Goal: Task Accomplishment & Management: Manage account settings

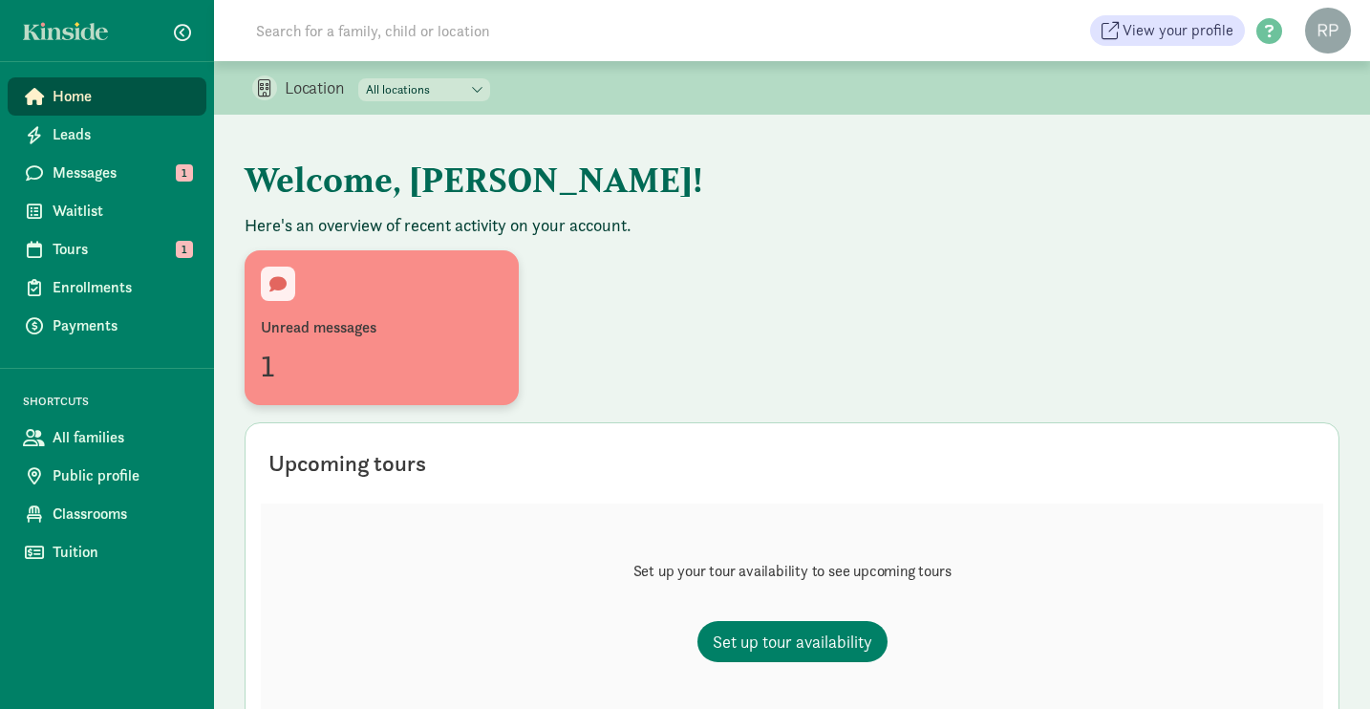
click at [368, 318] on div "Unread messages" at bounding box center [382, 327] width 242 height 23
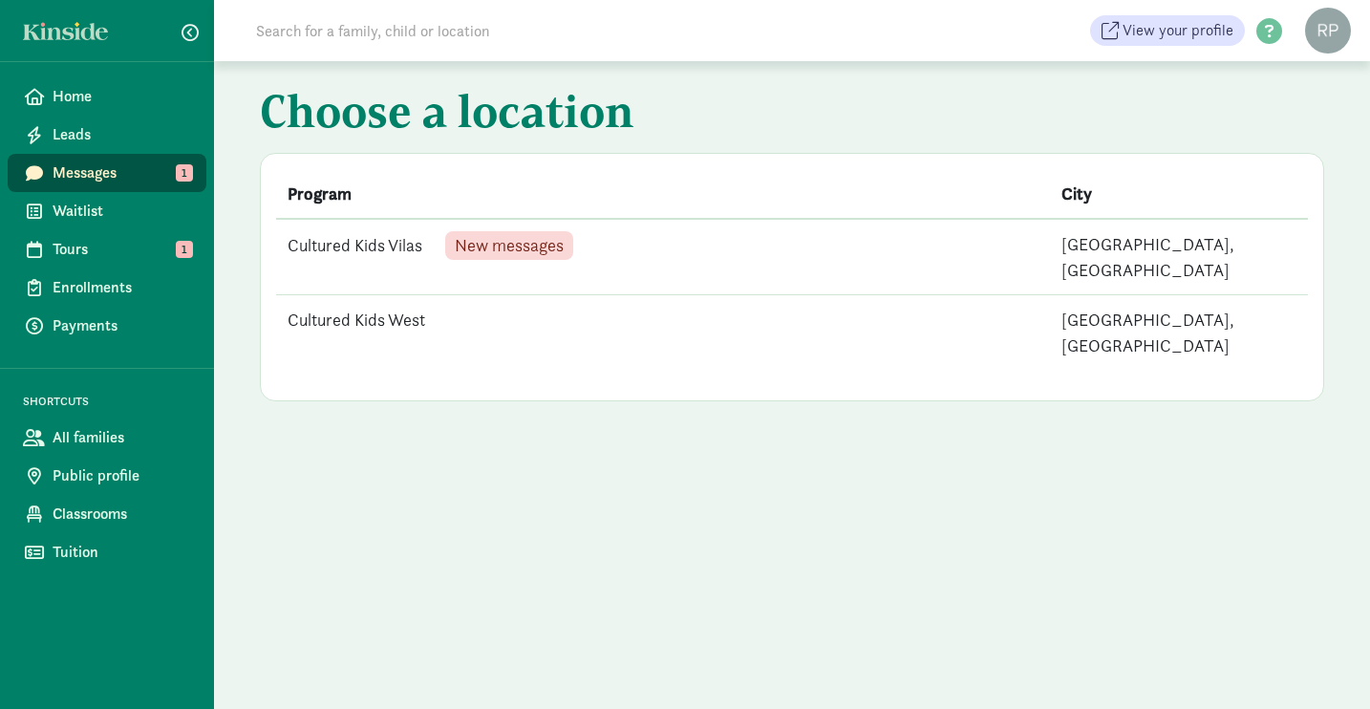
click at [394, 237] on td "Cultured Kids Vilas New messages" at bounding box center [663, 257] width 774 height 76
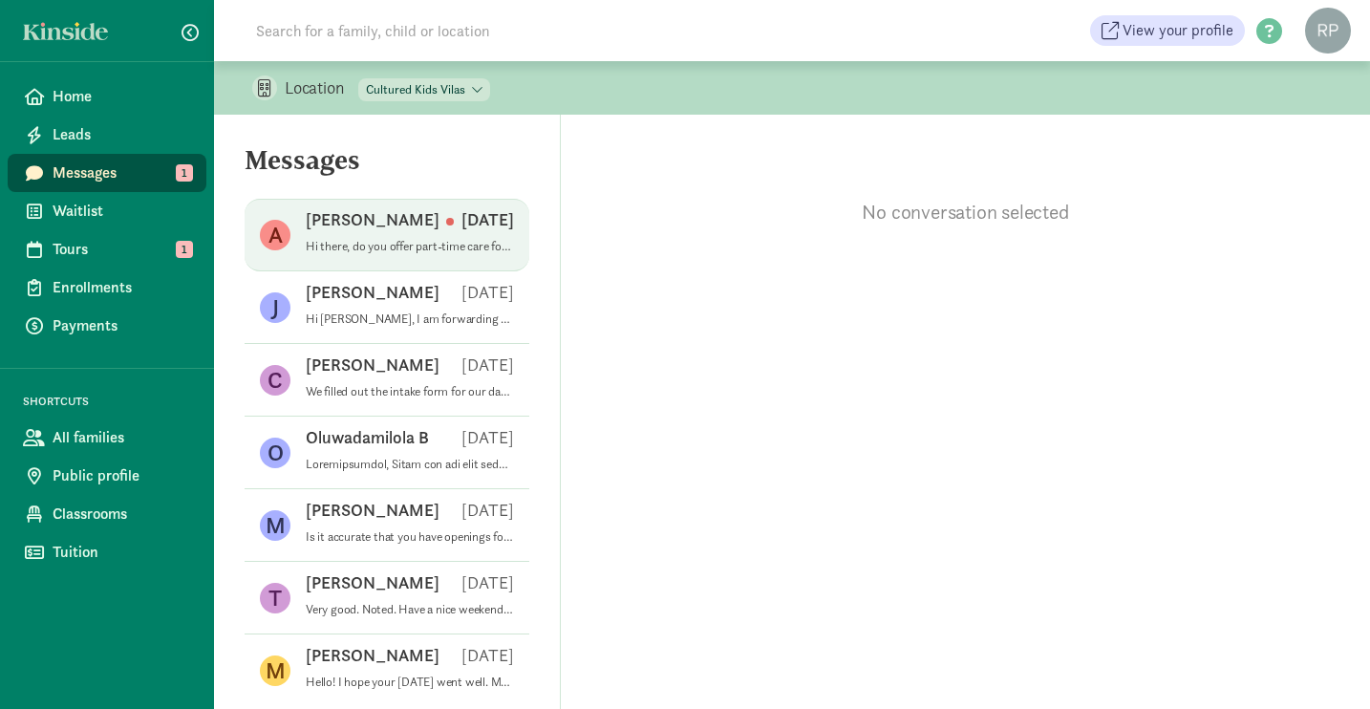
click at [398, 246] on p "Hi there, do you offer part-time care for infants?" at bounding box center [410, 246] width 208 height 15
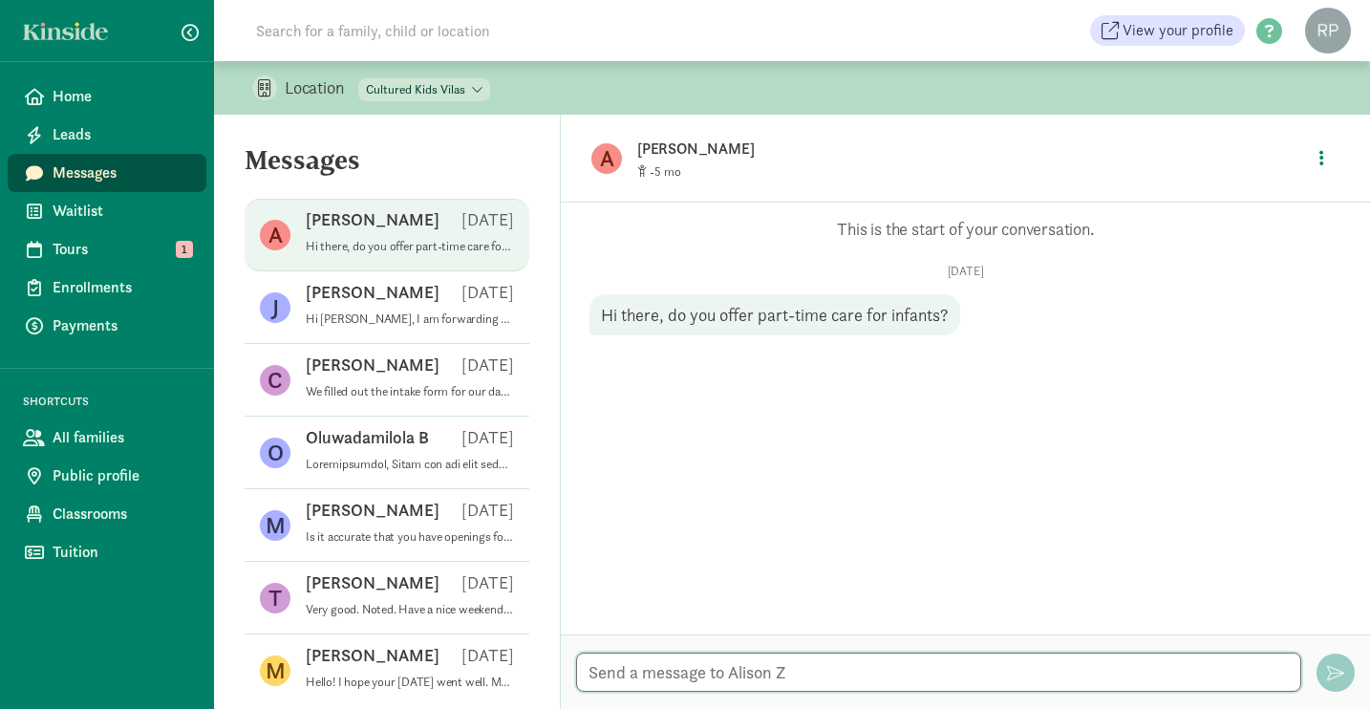
click at [664, 665] on textarea at bounding box center [938, 672] width 725 height 39
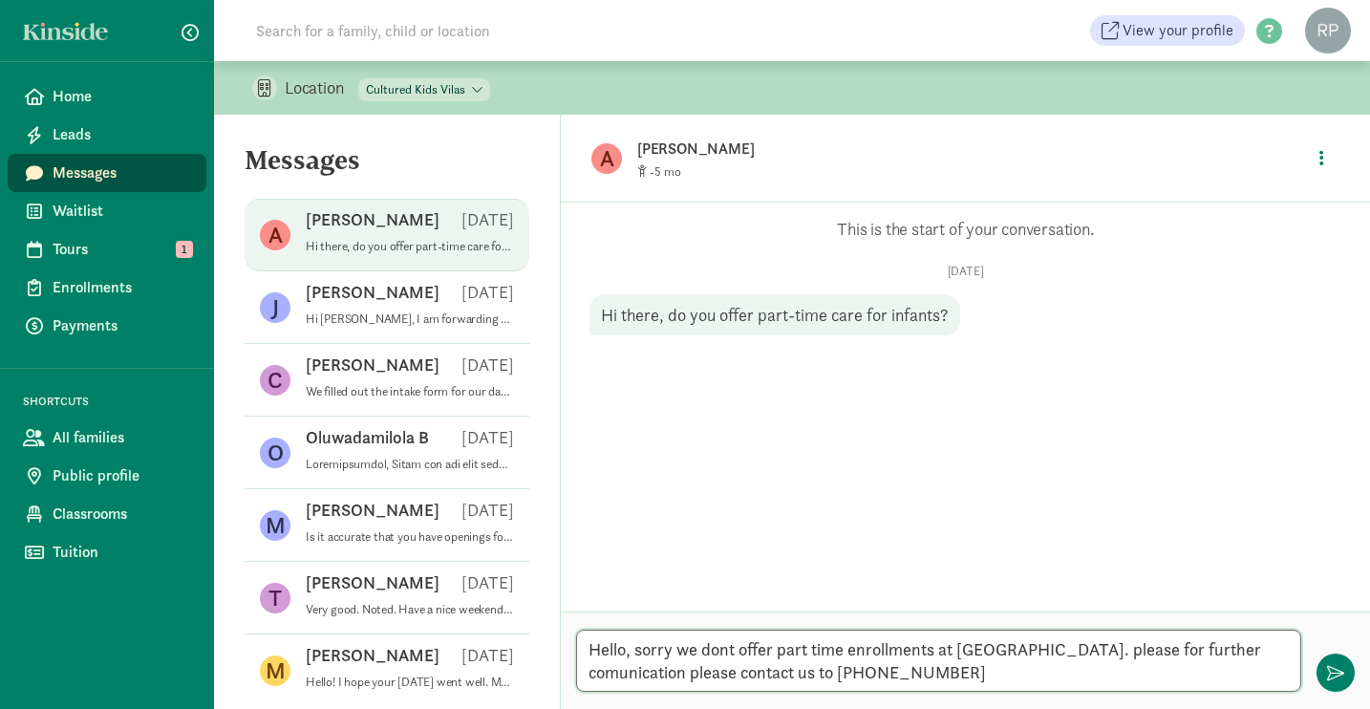
drag, startPoint x: 584, startPoint y: 648, endPoint x: 584, endPoint y: 701, distance: 53.5
click at [584, 702] on div "Hello, sorry we dont offer part time enrollments at Vilas. please for further c…" at bounding box center [965, 660] width 809 height 97
type textarea "Hello, sorry, we do not offer part-time enrollments at Vilas. For further commu…"
click at [1334, 681] on button "button" at bounding box center [1336, 673] width 38 height 38
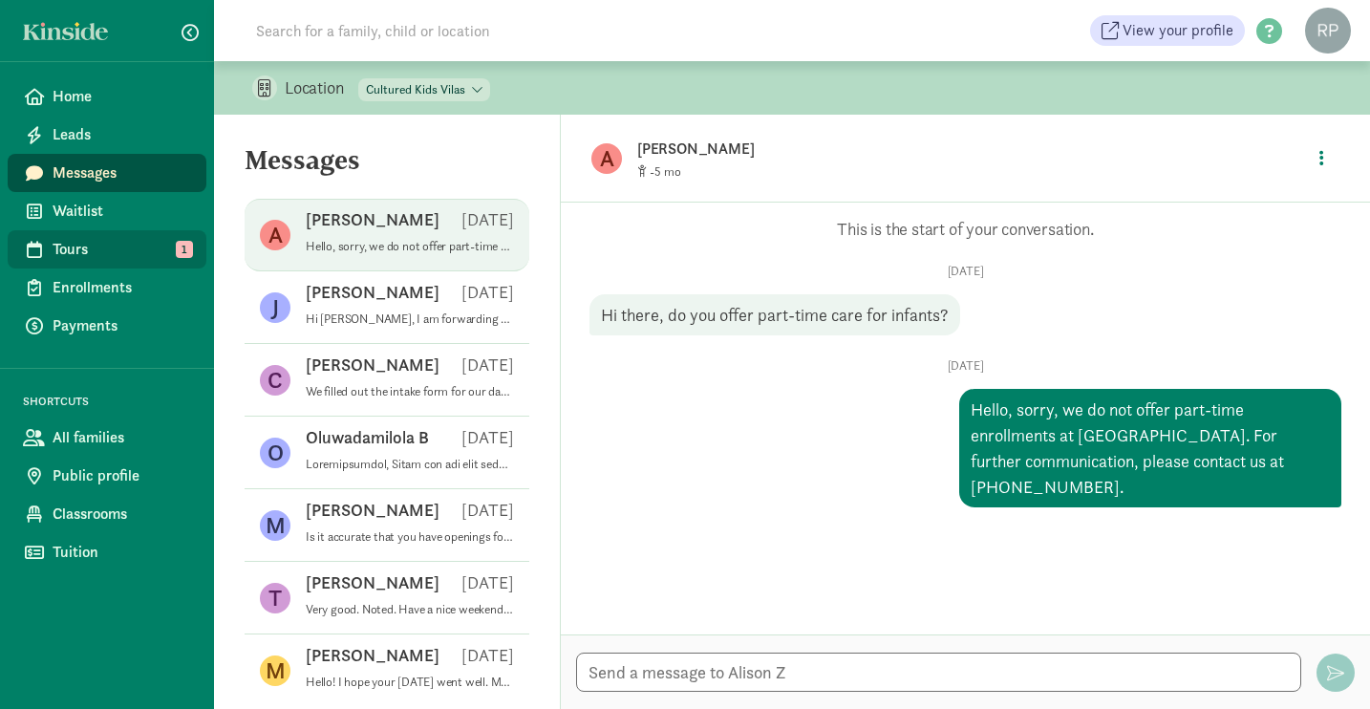
click at [82, 249] on span "Tours" at bounding box center [122, 249] width 139 height 23
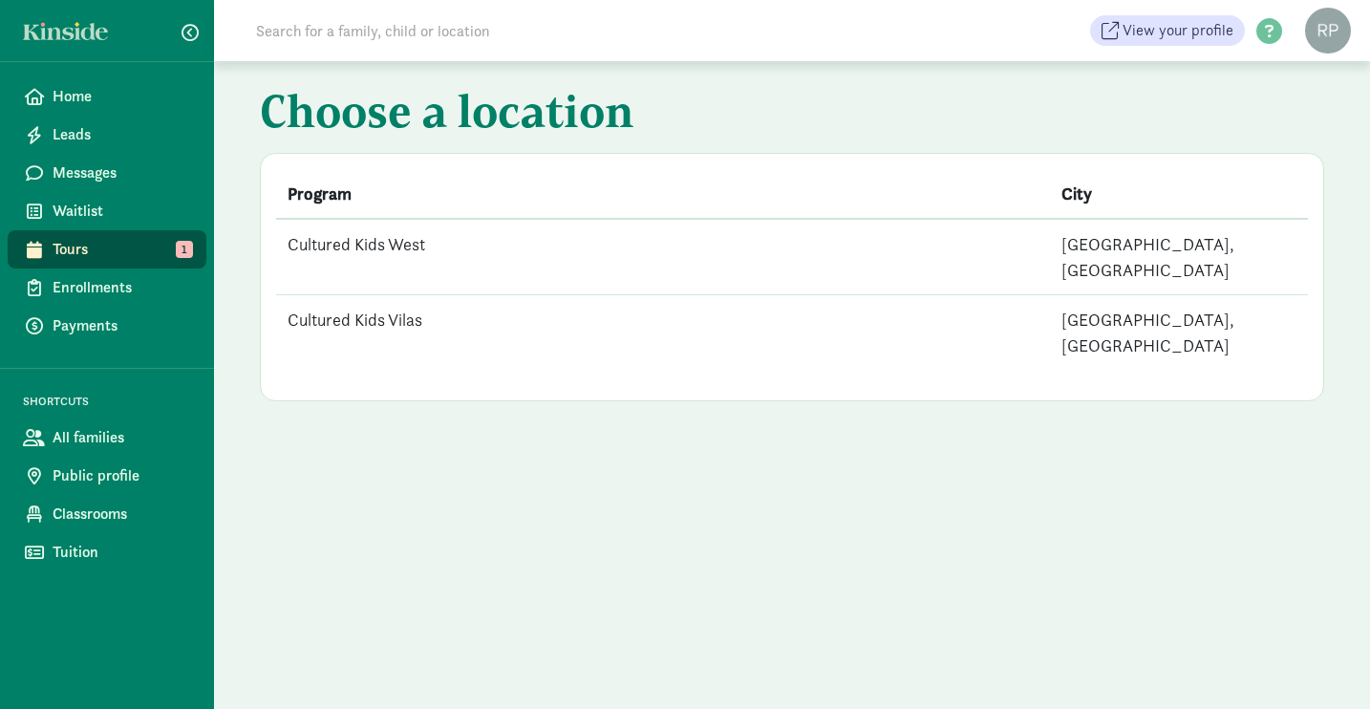
click at [61, 255] on span "Tours" at bounding box center [122, 249] width 139 height 23
click at [400, 243] on td "Cultured Kids West" at bounding box center [663, 257] width 774 height 76
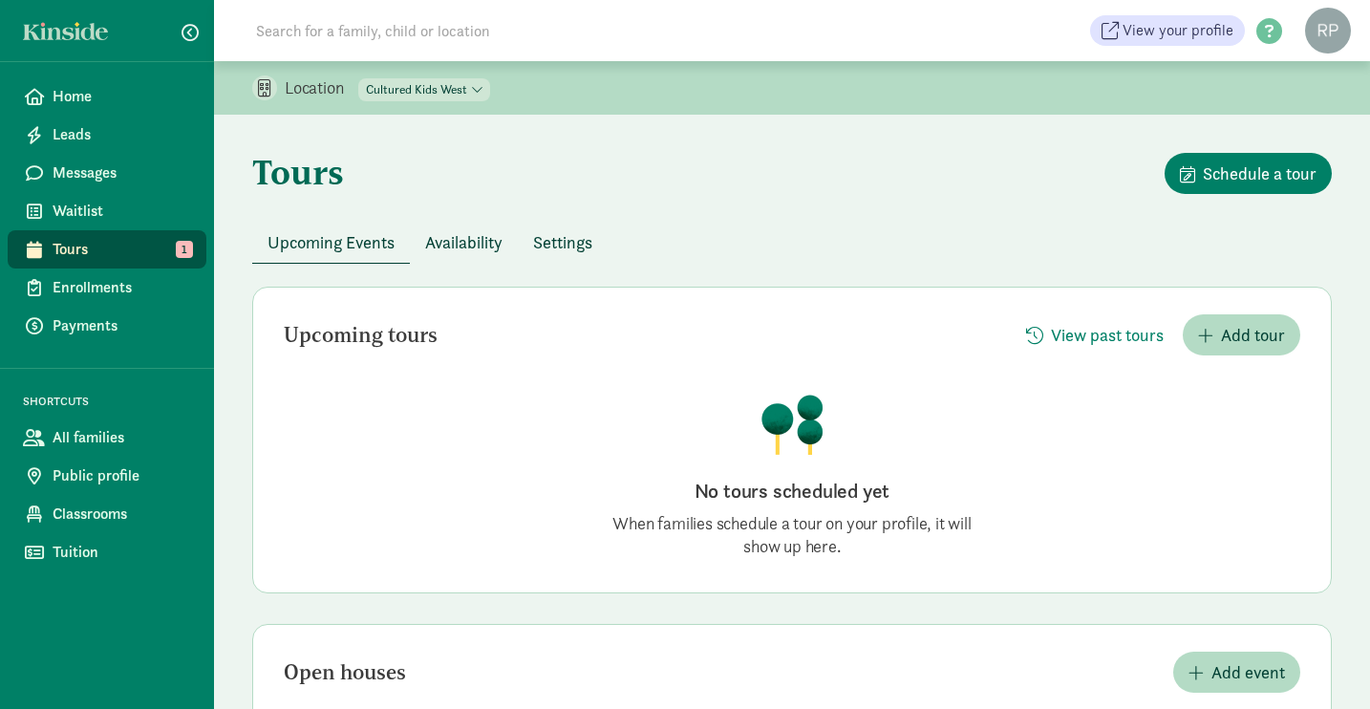
click at [62, 251] on span "Tours" at bounding box center [122, 249] width 139 height 23
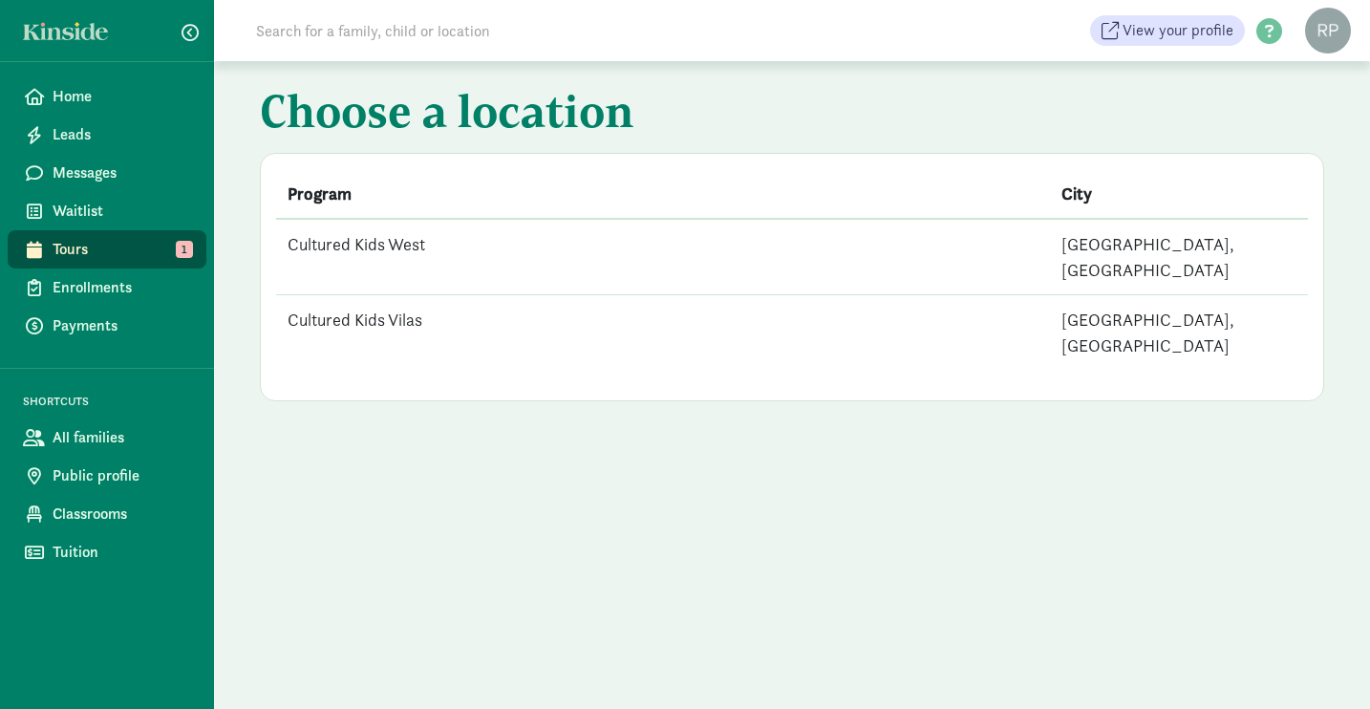
click at [355, 295] on td "Cultured Kids Vilas" at bounding box center [663, 332] width 774 height 75
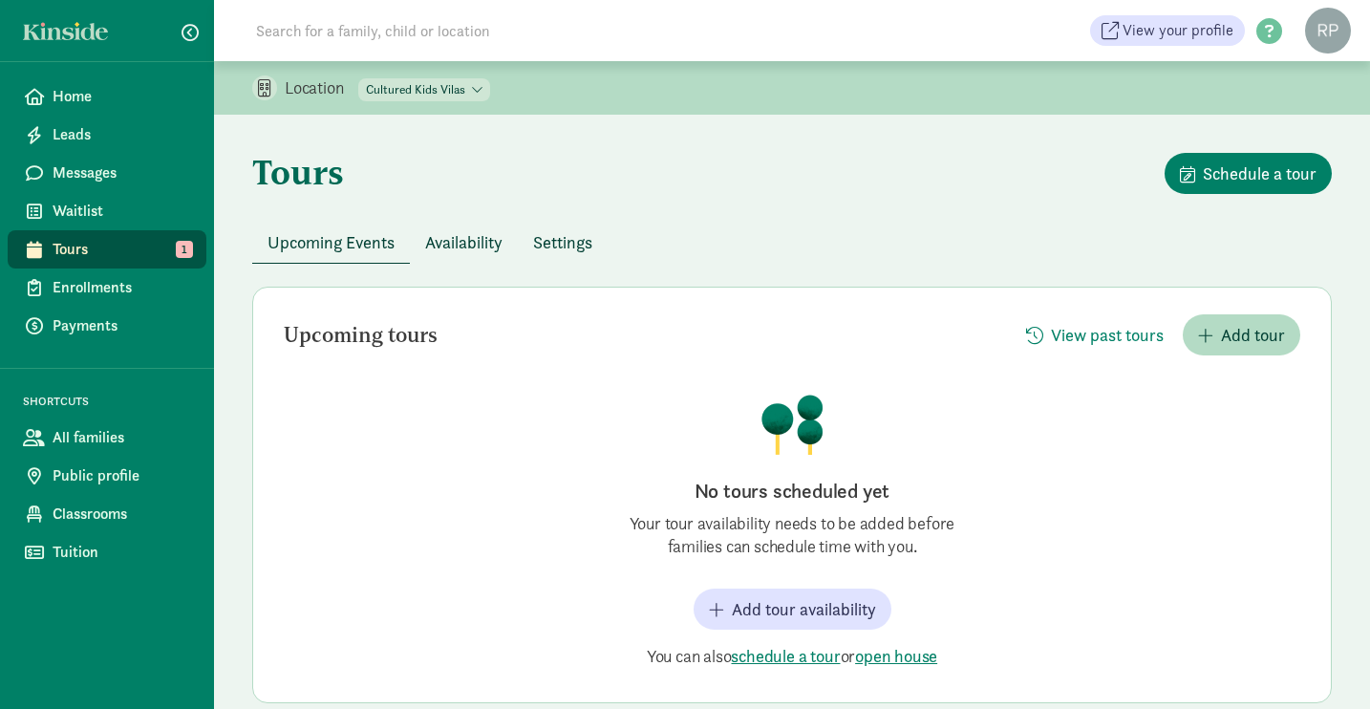
click at [472, 246] on span "Availability" at bounding box center [463, 242] width 77 height 26
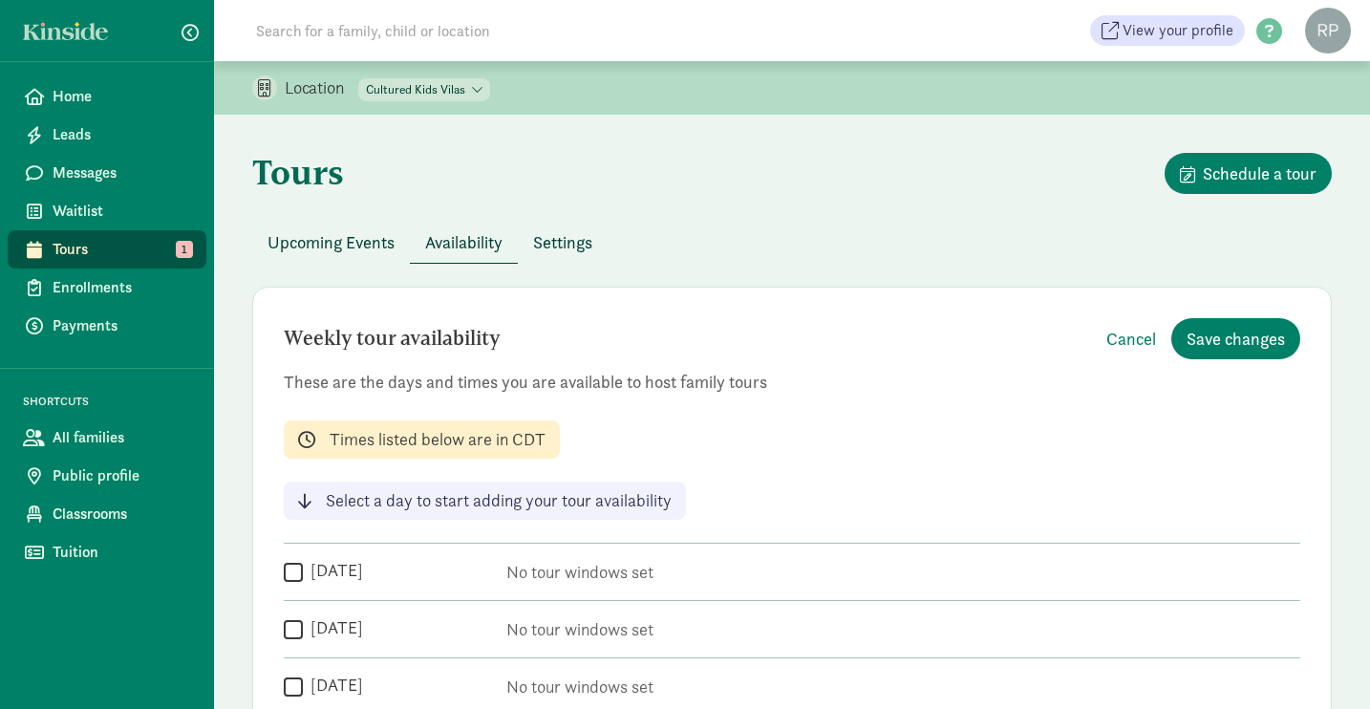
click at [78, 241] on span "Tours" at bounding box center [122, 249] width 139 height 23
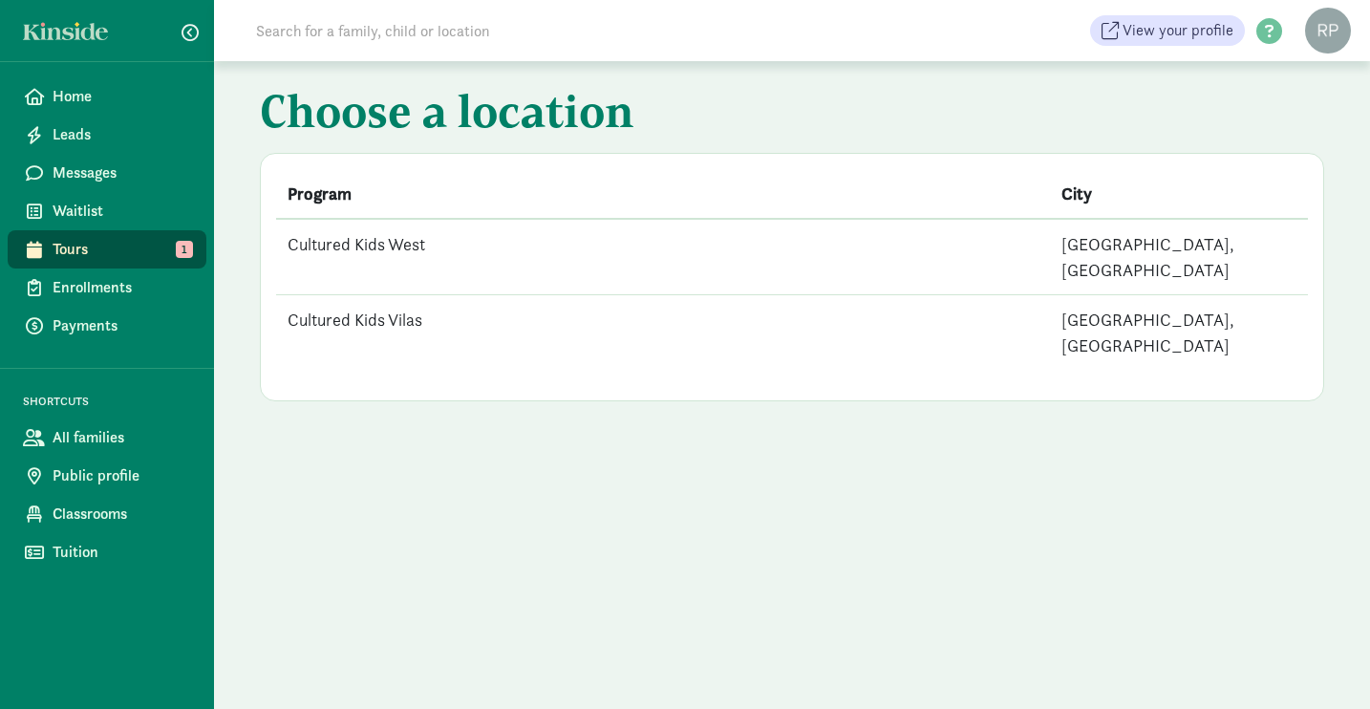
click at [387, 239] on td "Cultured Kids West" at bounding box center [663, 257] width 774 height 76
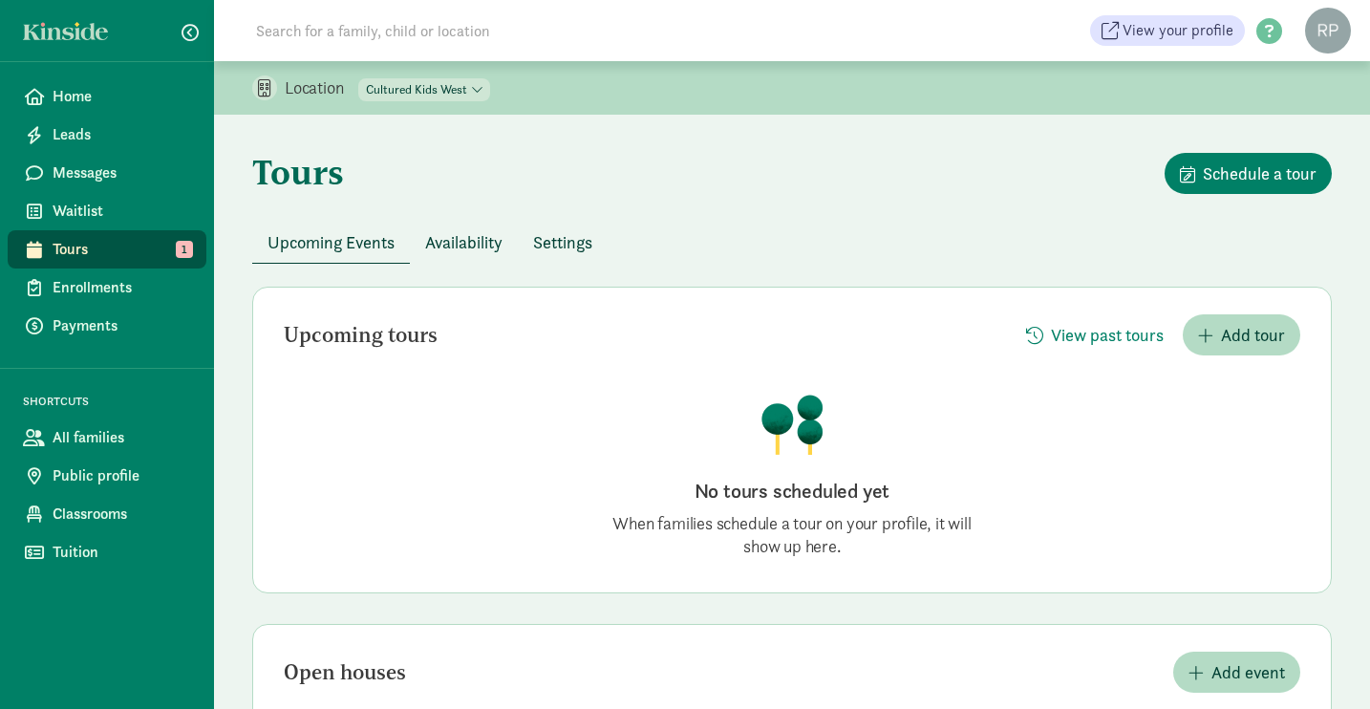
click at [473, 220] on div "Tours Schedule a tour" at bounding box center [792, 187] width 1080 height 69
click at [472, 247] on span "Availability" at bounding box center [463, 242] width 77 height 26
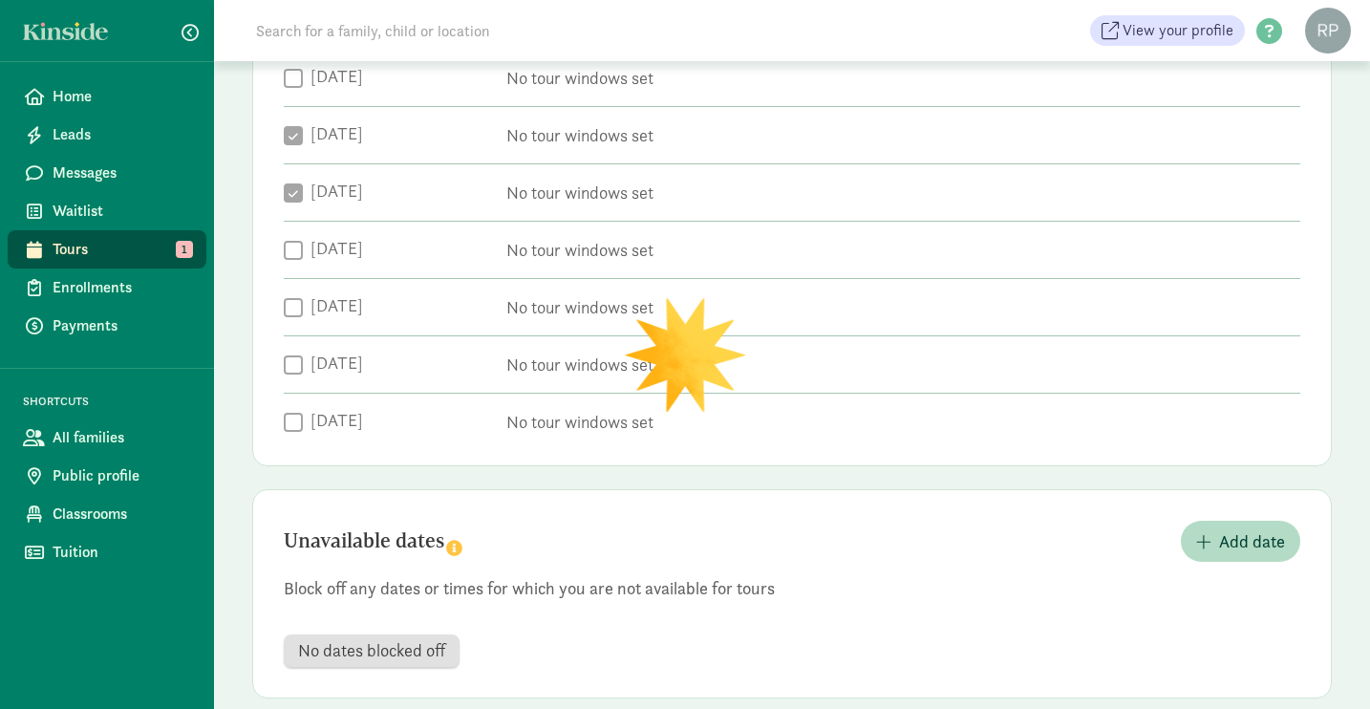
checkbox input "true"
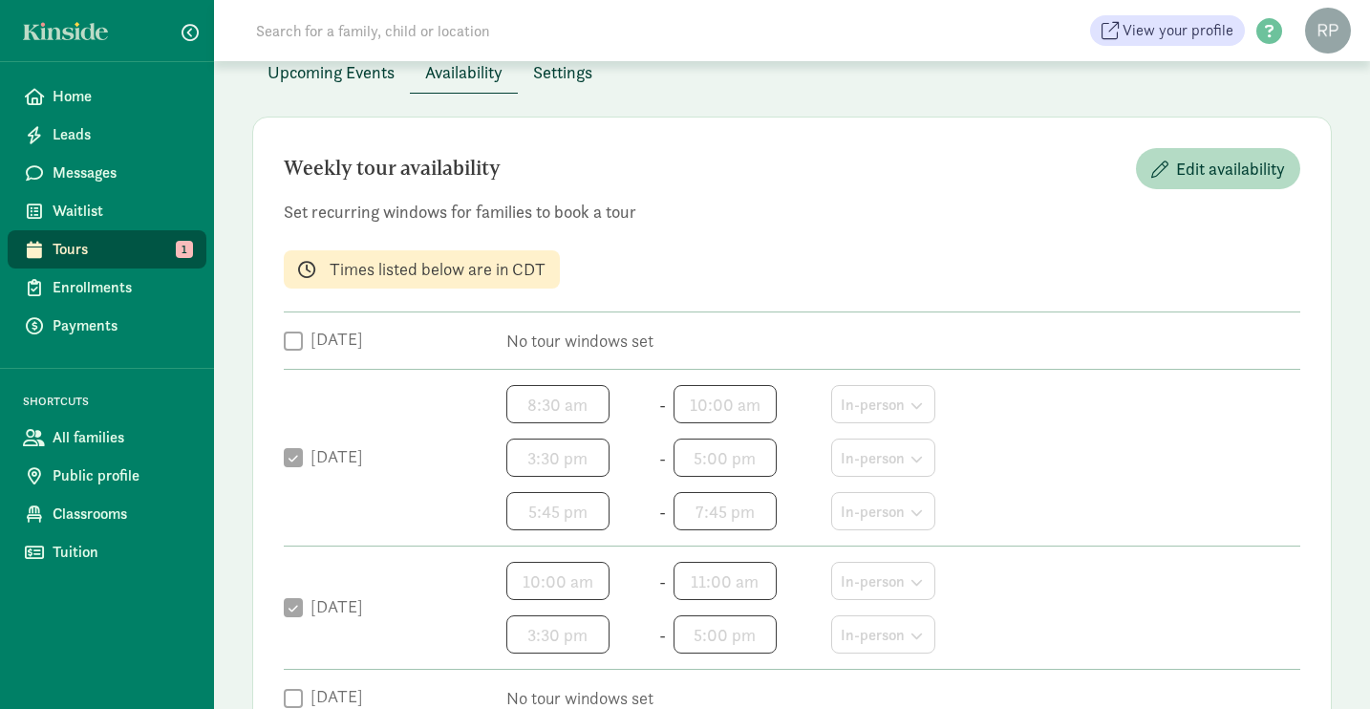
scroll to position [159, 0]
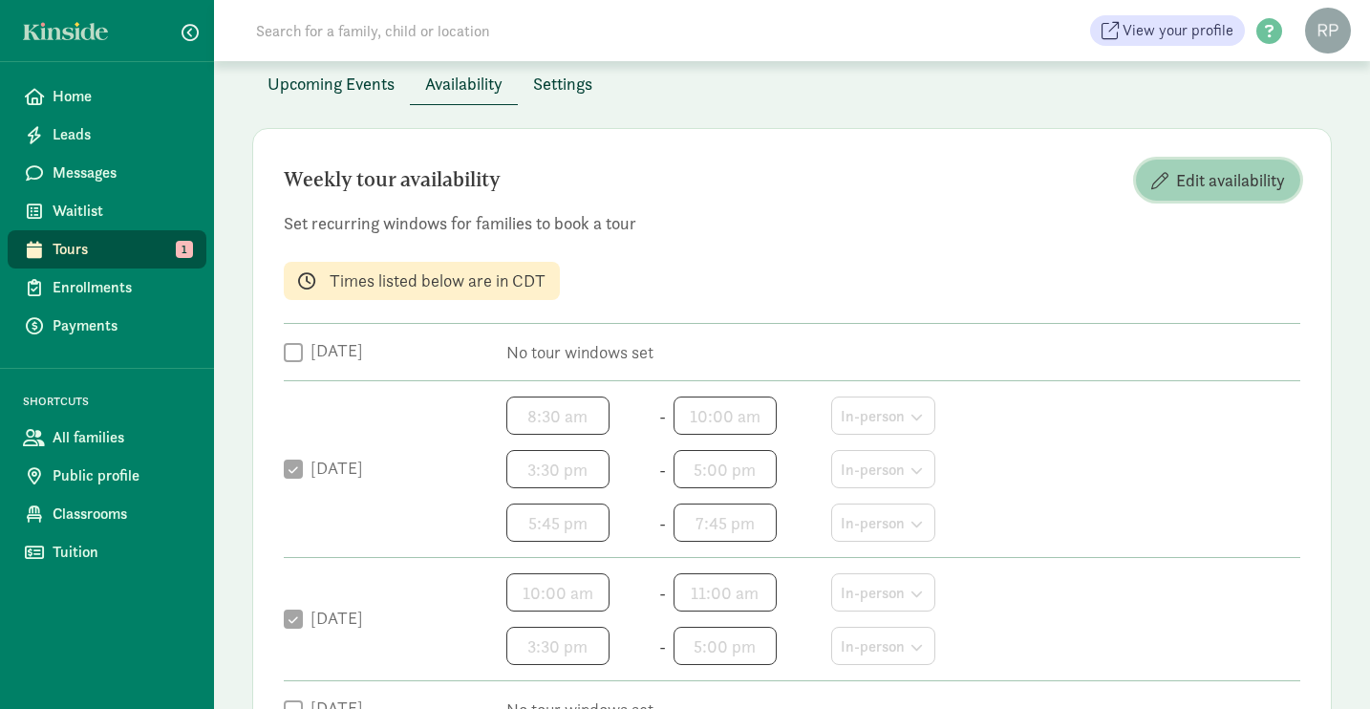
click at [1214, 183] on span "Edit availability" at bounding box center [1230, 180] width 109 height 26
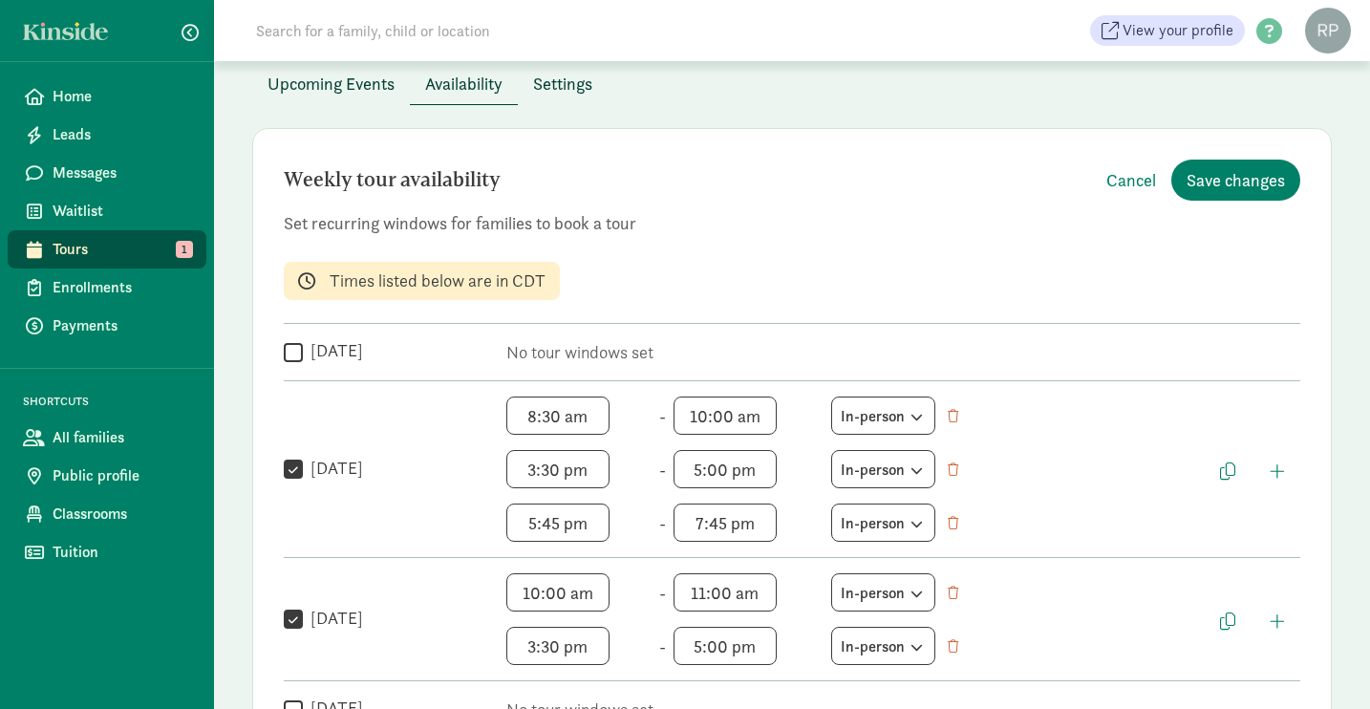
click at [298, 472] on input "[DATE]" at bounding box center [293, 470] width 19 height 26
checkbox input "false"
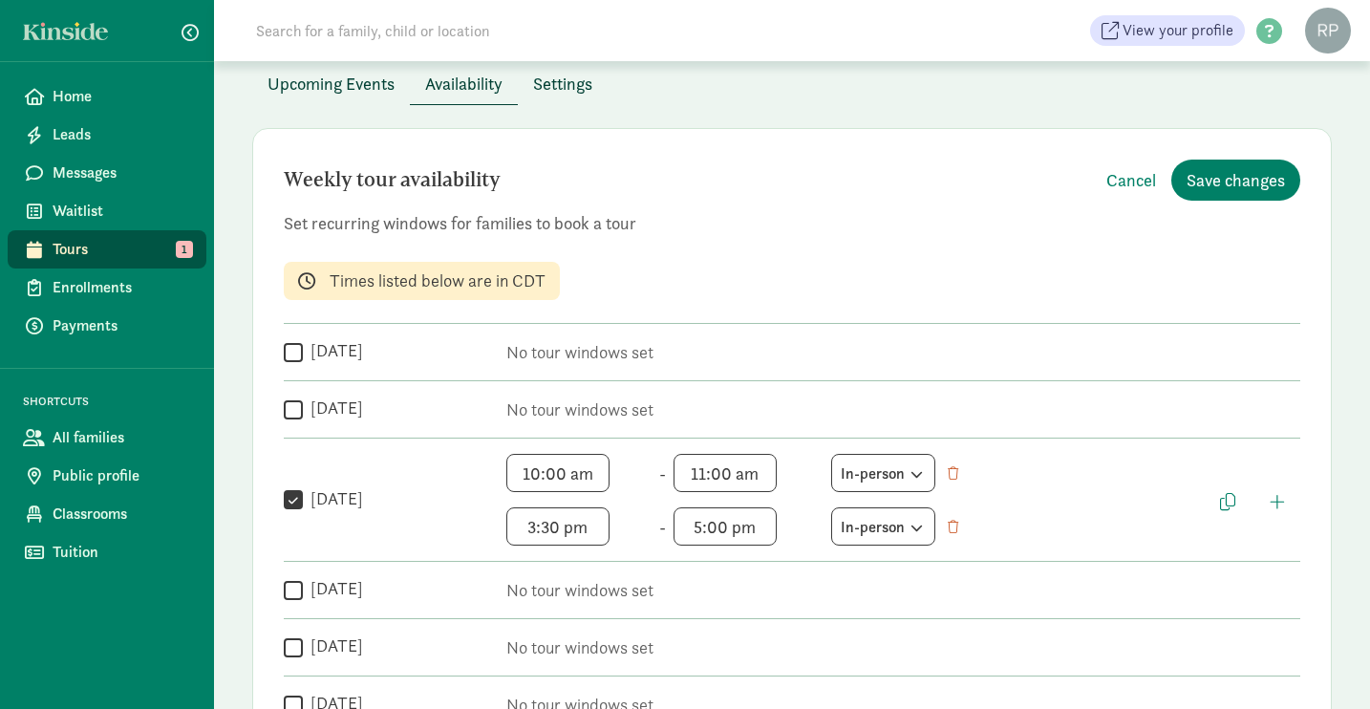
click at [292, 507] on input "[DATE]" at bounding box center [293, 500] width 19 height 26
checkbox input "false"
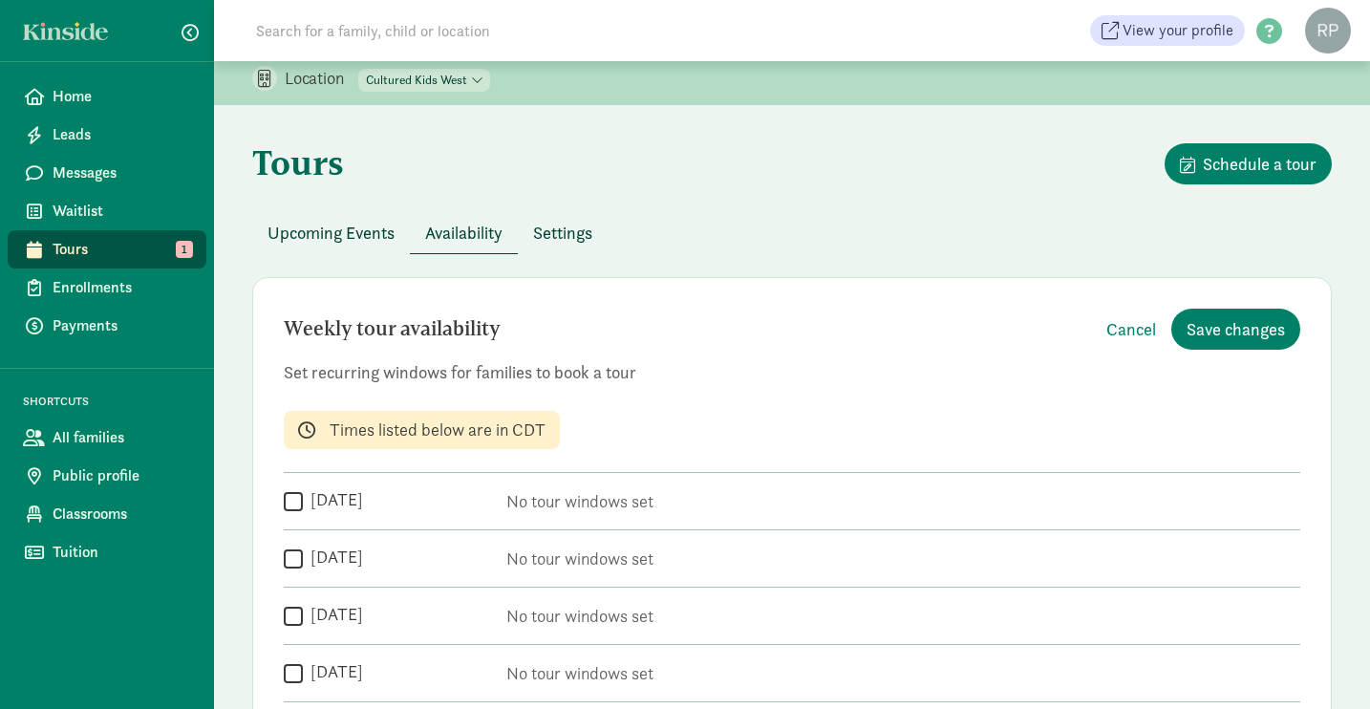
scroll to position [2, 0]
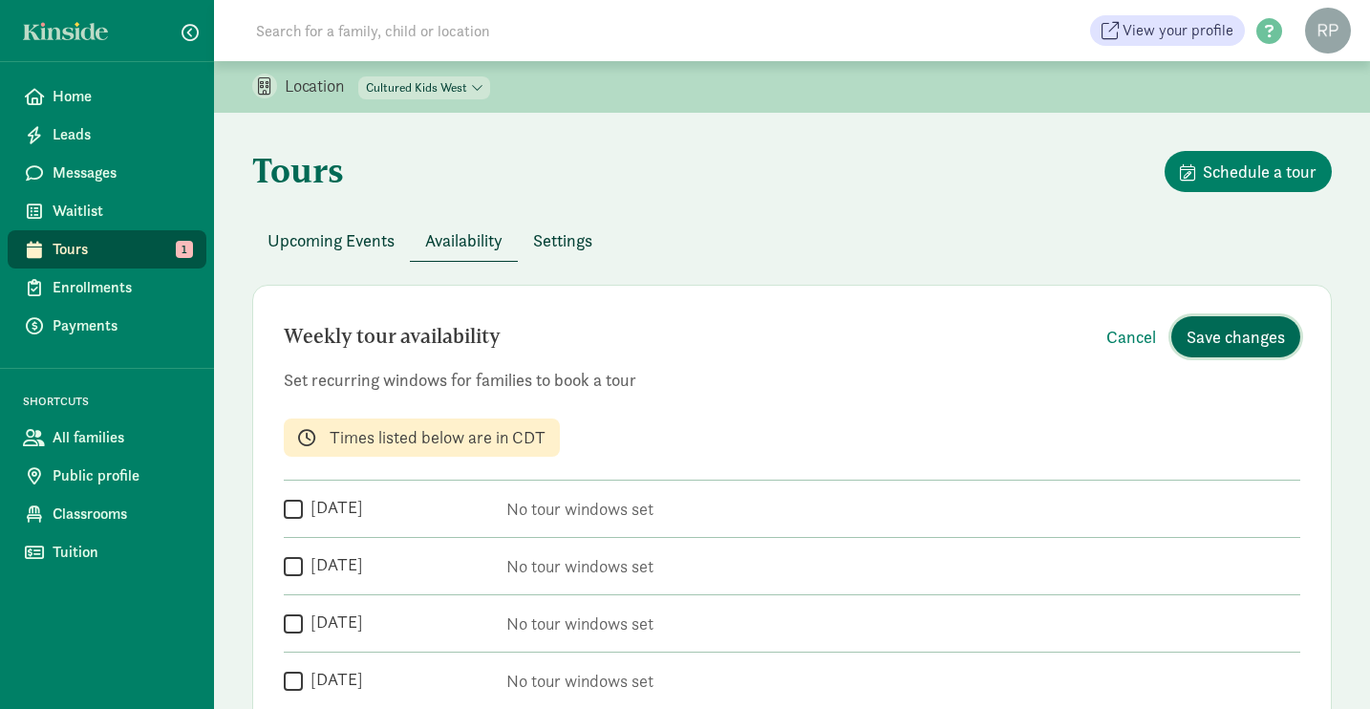
click at [1249, 334] on span "Save changes" at bounding box center [1236, 337] width 98 height 26
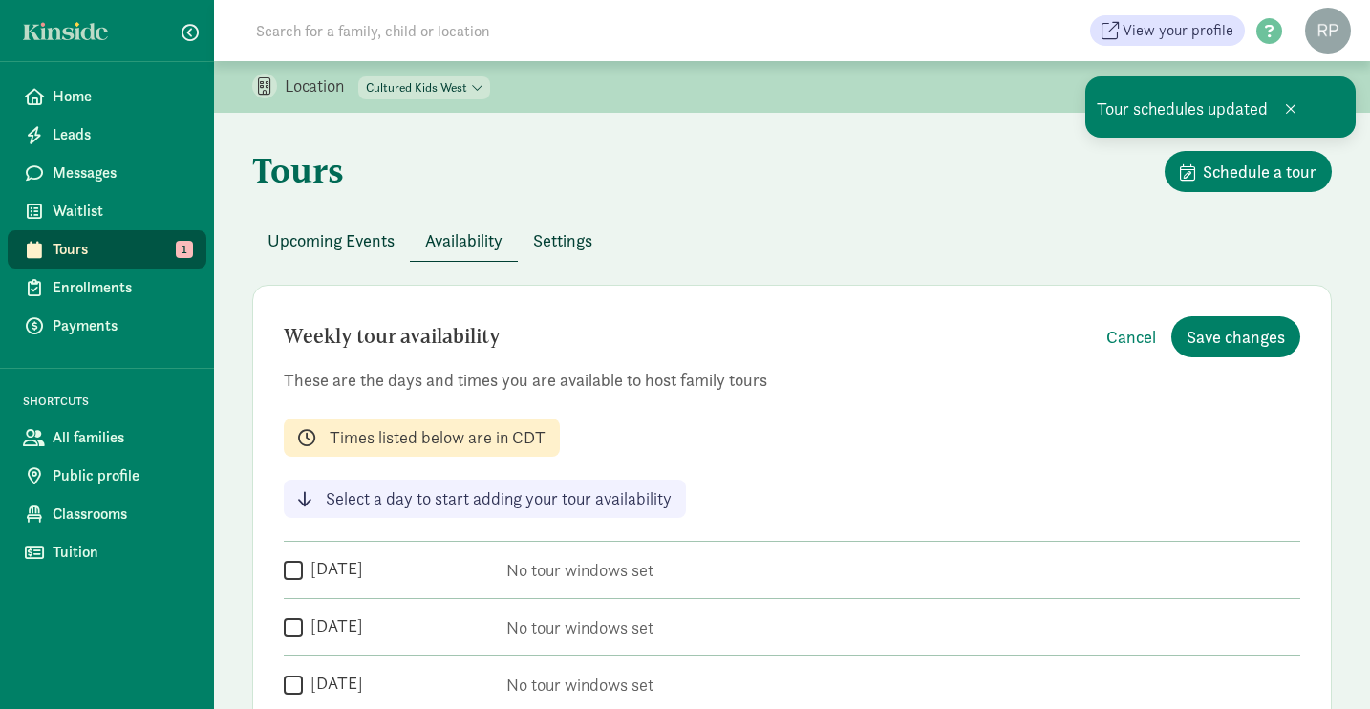
click at [92, 242] on span "Tours" at bounding box center [122, 249] width 139 height 23
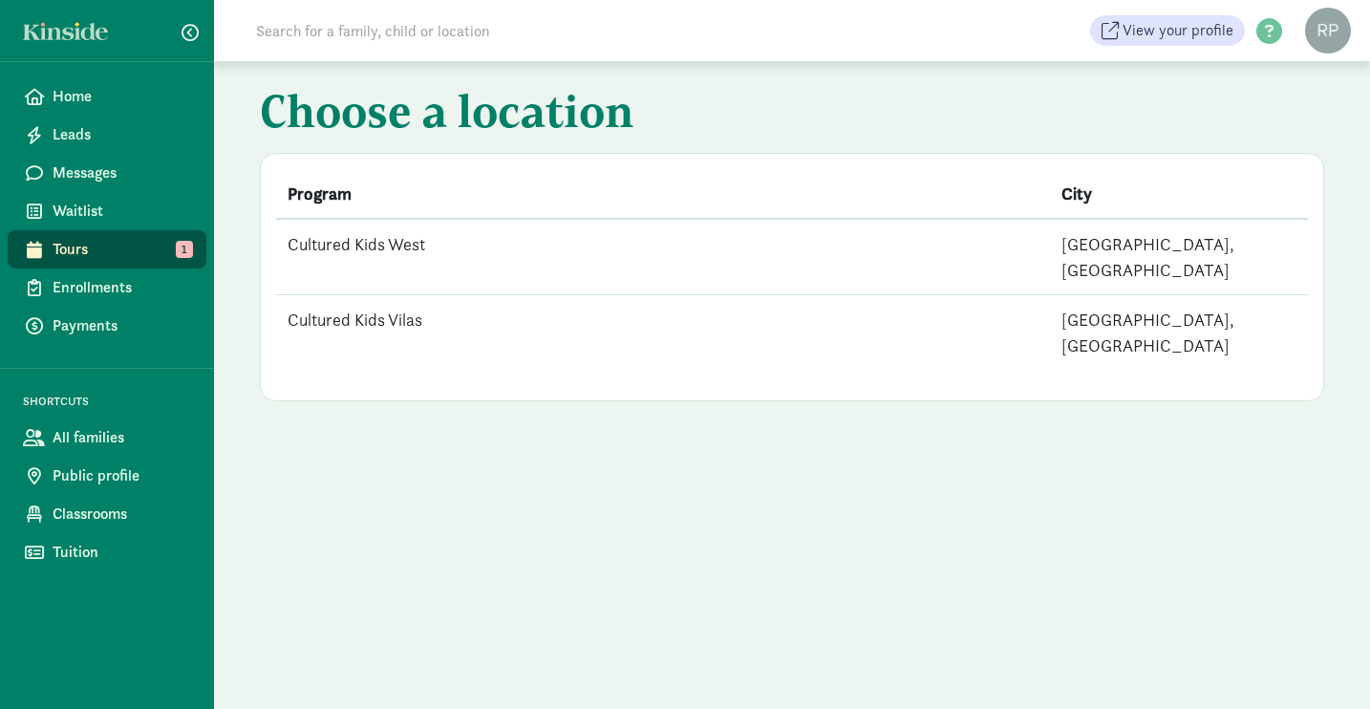
click at [382, 251] on td "Cultured Kids West" at bounding box center [663, 257] width 774 height 76
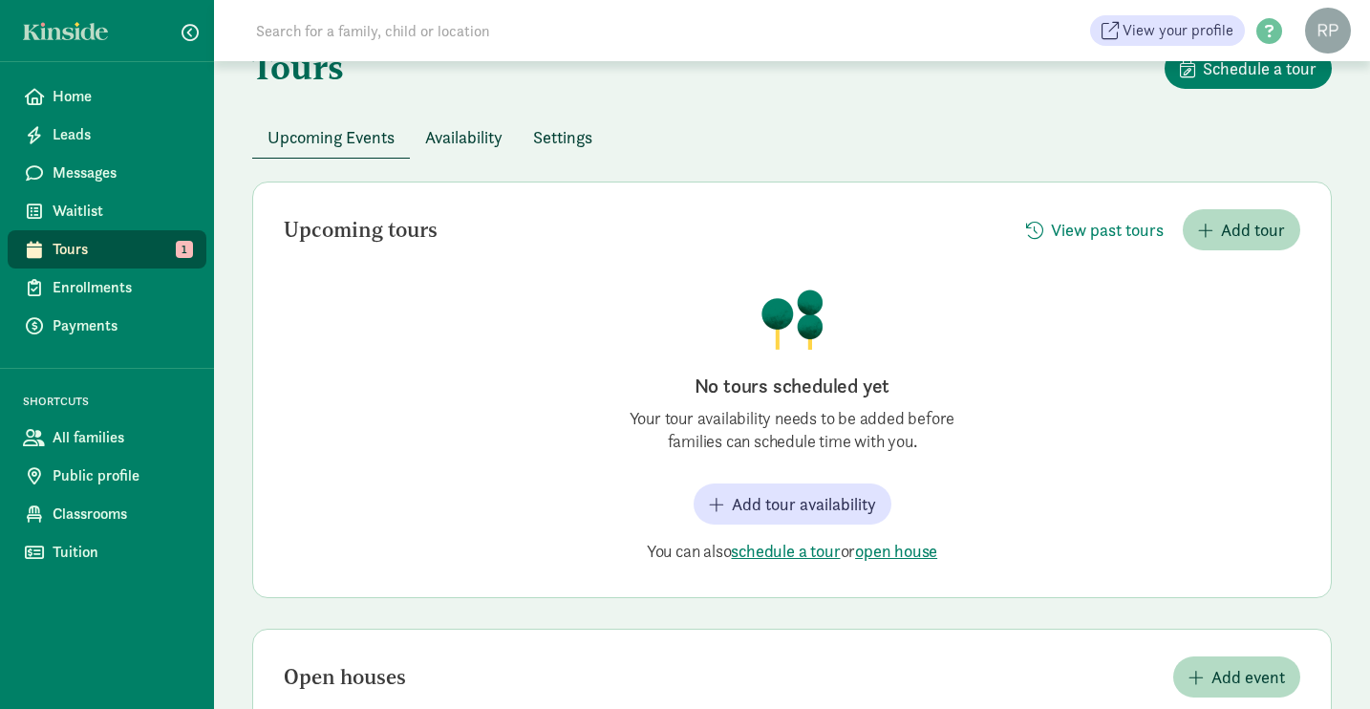
scroll to position [29, 0]
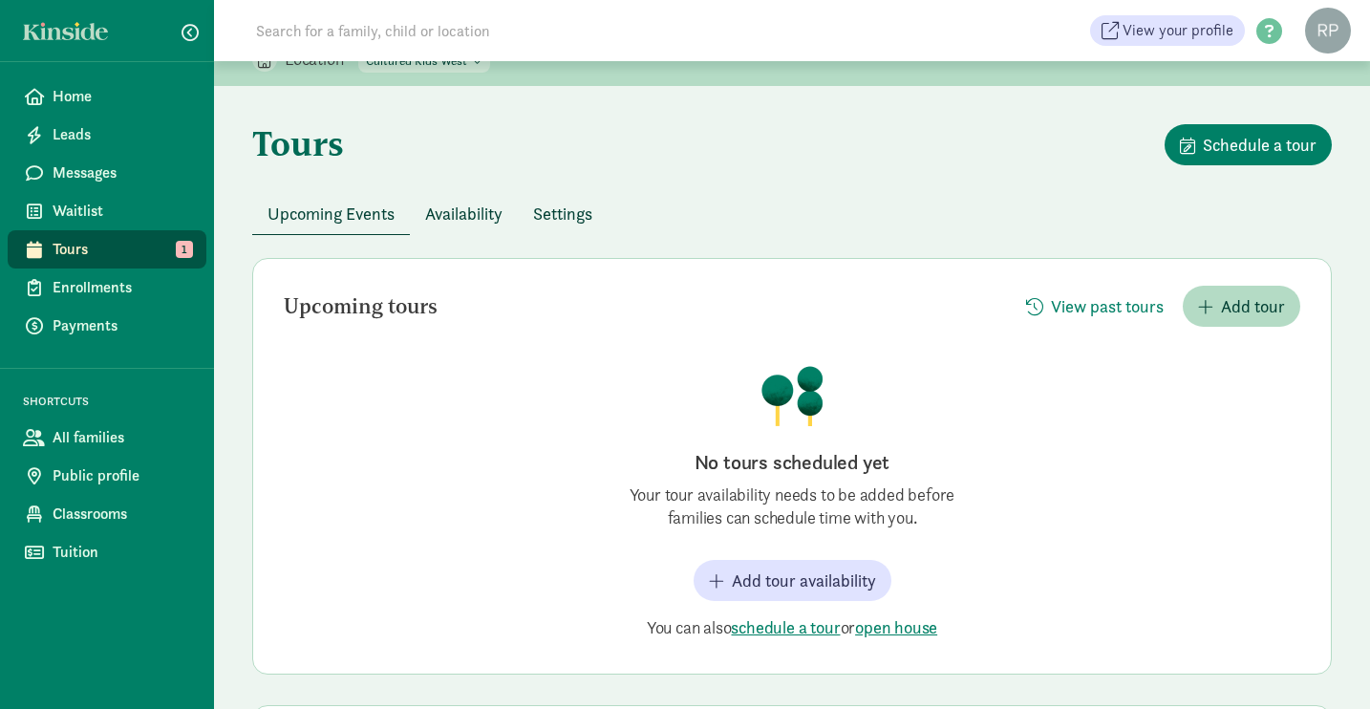
click at [468, 206] on span "Availability" at bounding box center [463, 214] width 77 height 26
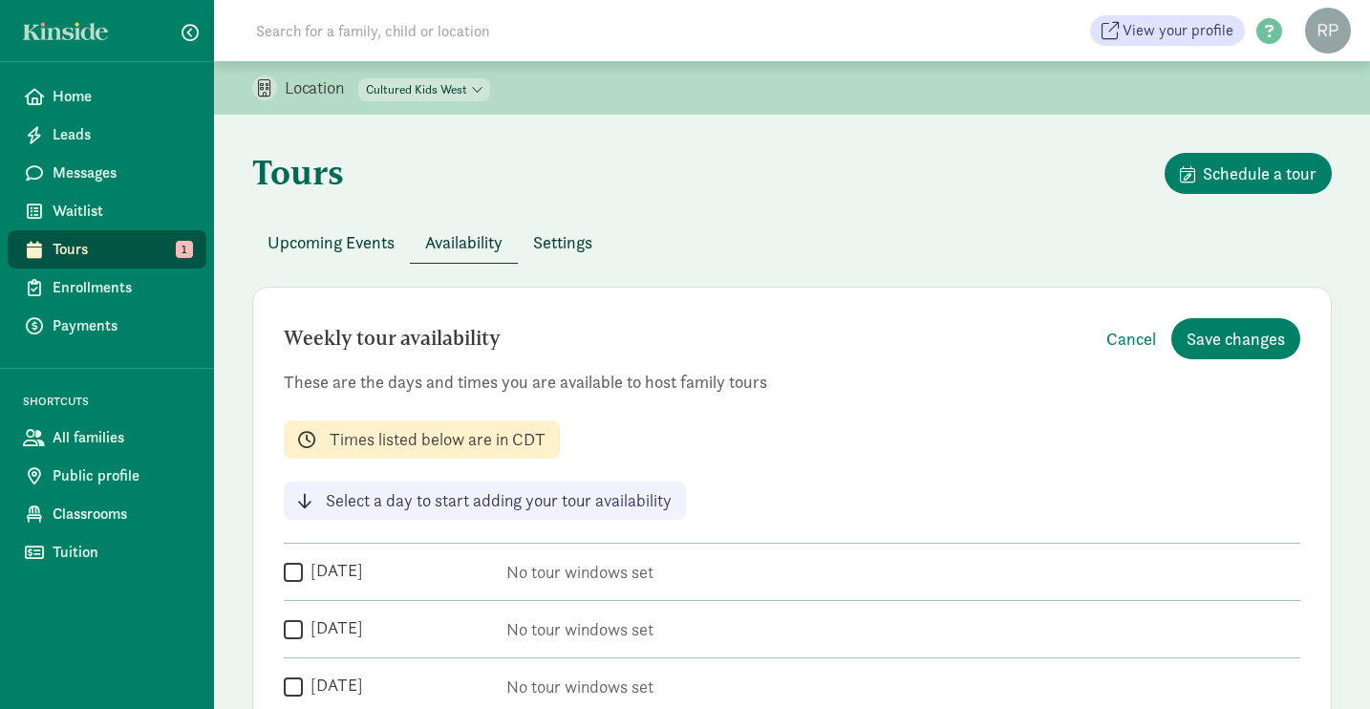
scroll to position [0, 0]
click at [86, 255] on span "Tours" at bounding box center [122, 249] width 139 height 23
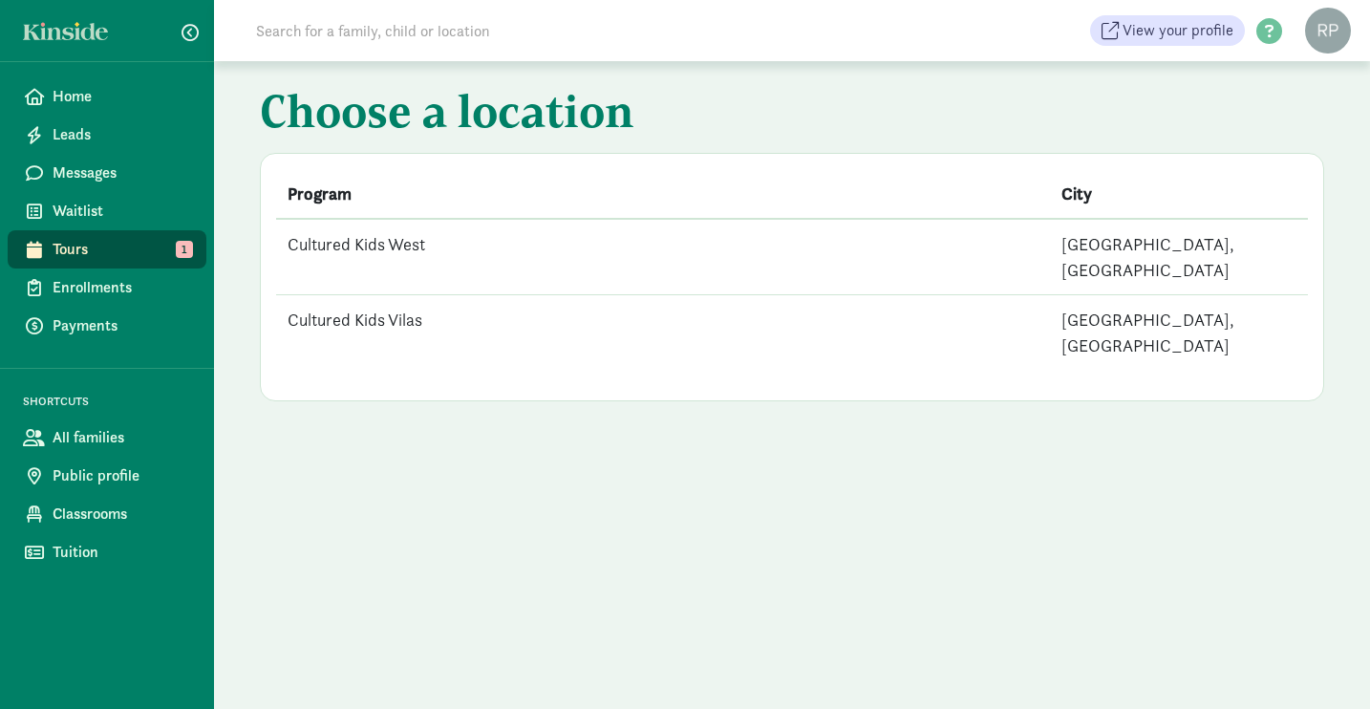
click at [407, 295] on td "Cultured Kids Vilas" at bounding box center [663, 332] width 774 height 75
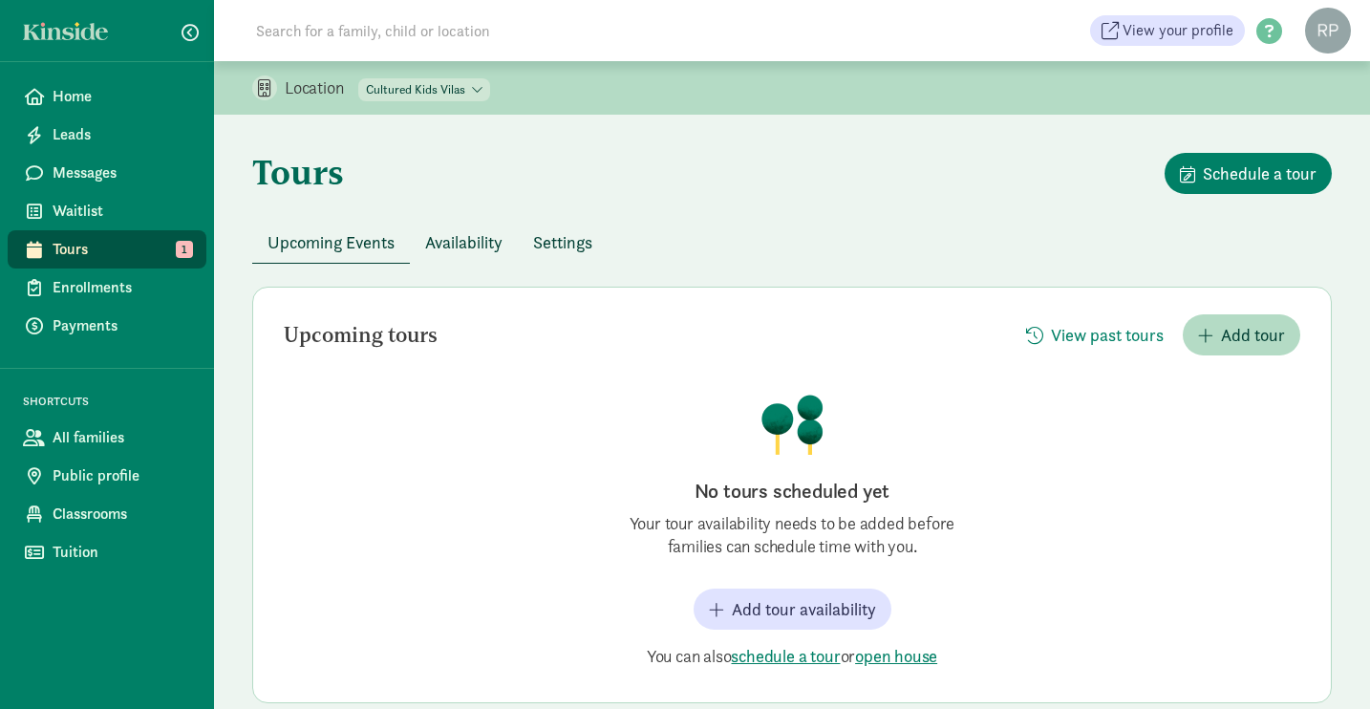
click at [466, 256] on button "Availability" at bounding box center [464, 242] width 108 height 41
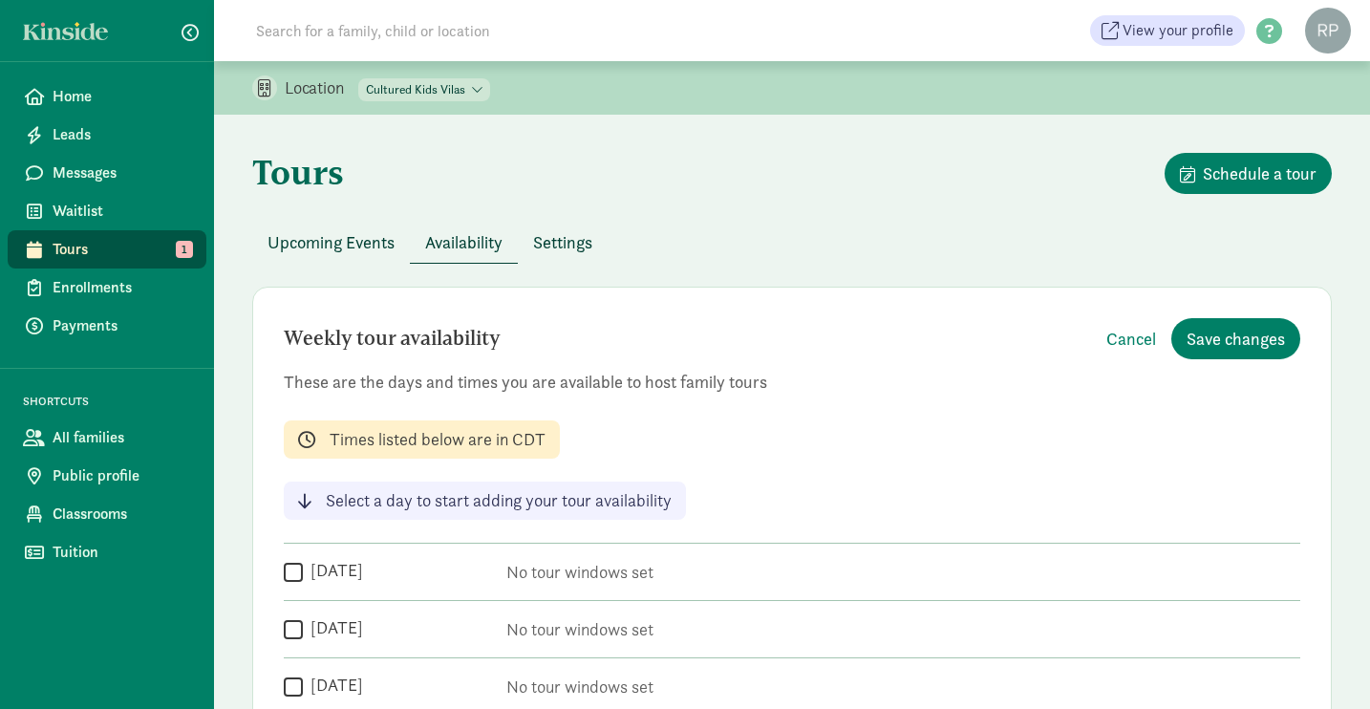
click at [72, 251] on span "Tours" at bounding box center [122, 249] width 139 height 23
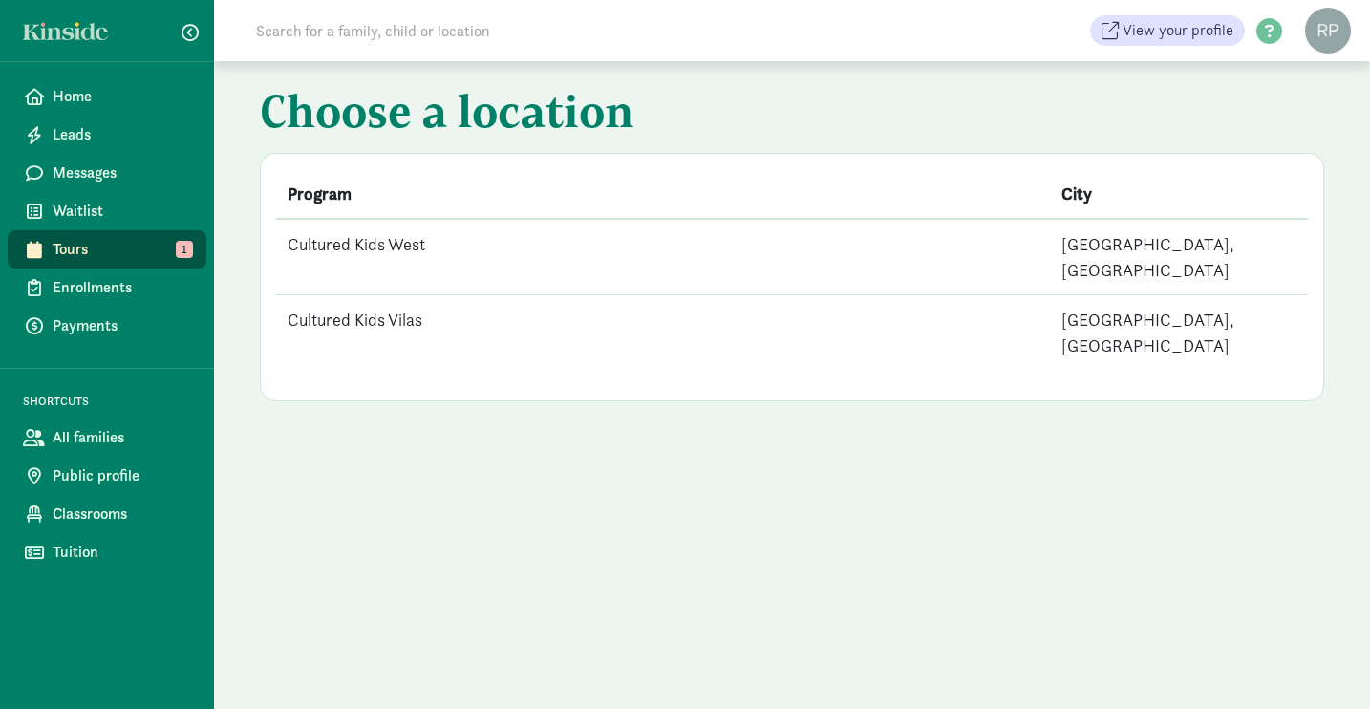
click at [393, 249] on td "Cultured Kids West" at bounding box center [663, 257] width 774 height 76
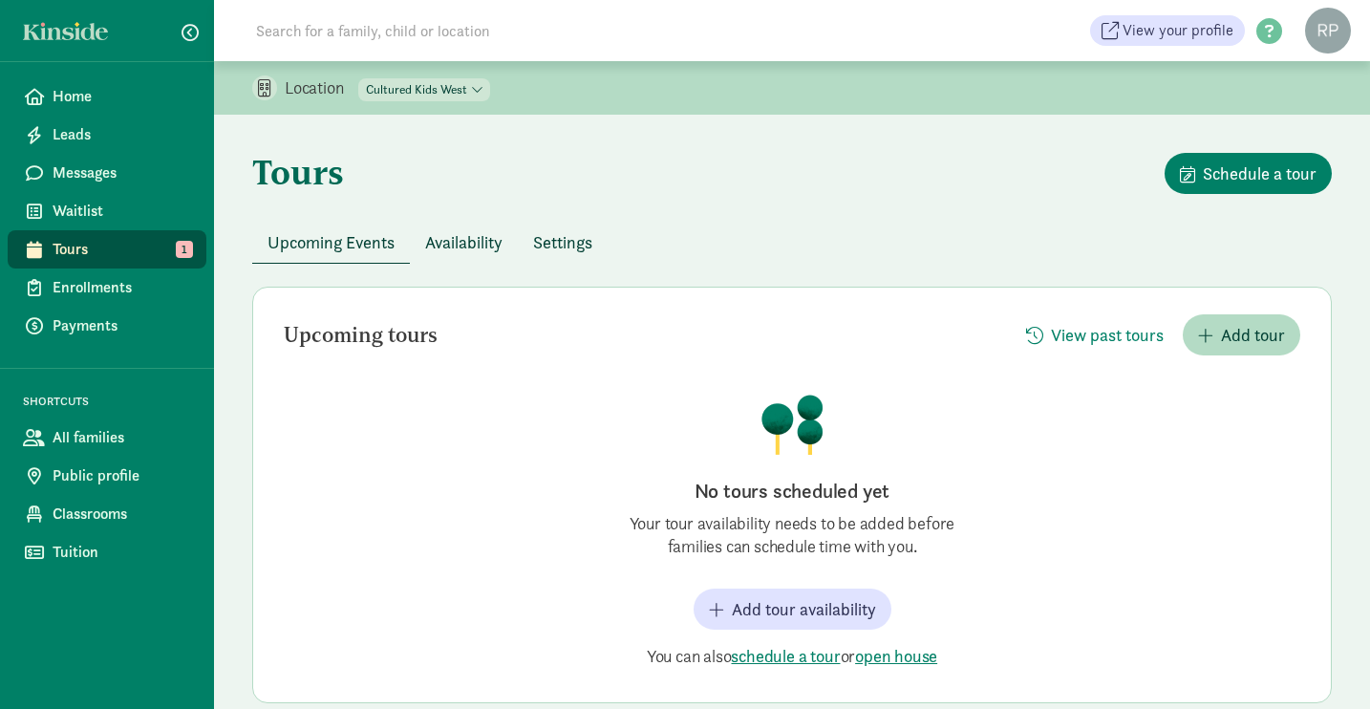
click at [471, 236] on span "Availability" at bounding box center [463, 242] width 77 height 26
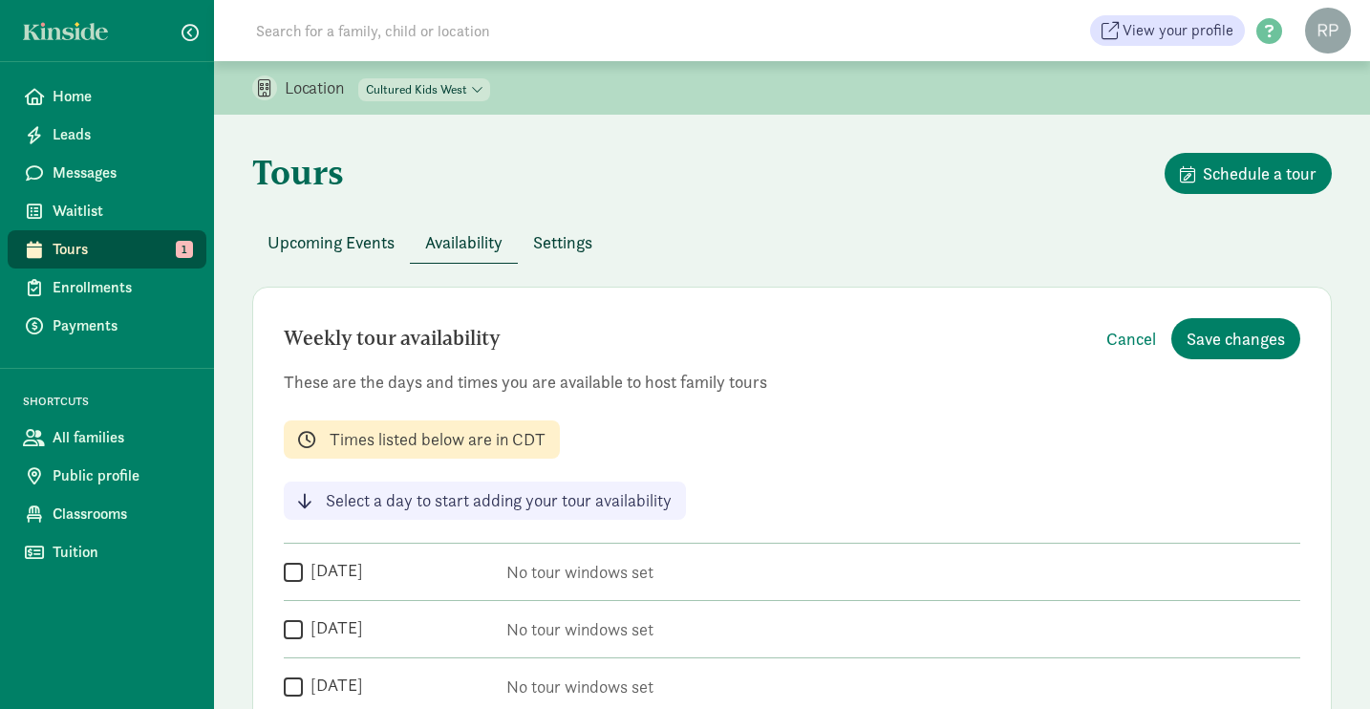
click at [74, 250] on span "Tours" at bounding box center [122, 249] width 139 height 23
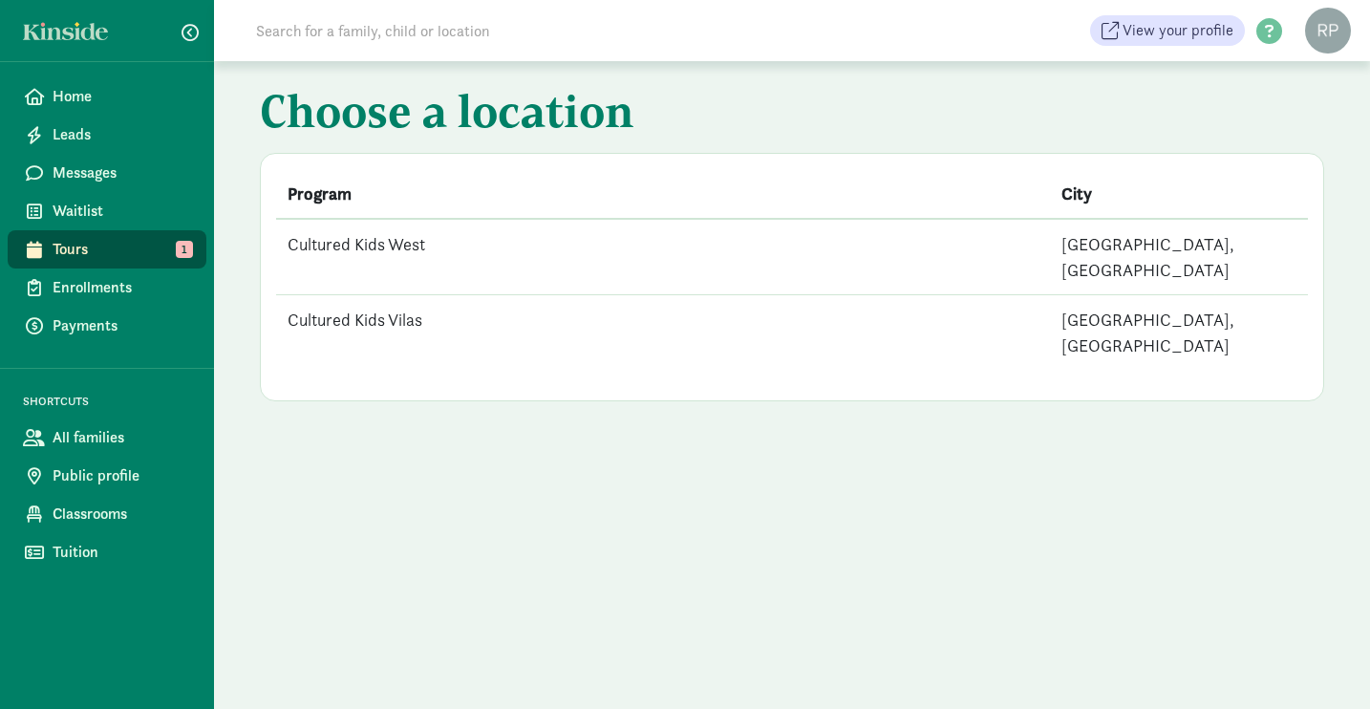
click at [383, 305] on td "Cultured Kids Vilas" at bounding box center [663, 332] width 774 height 75
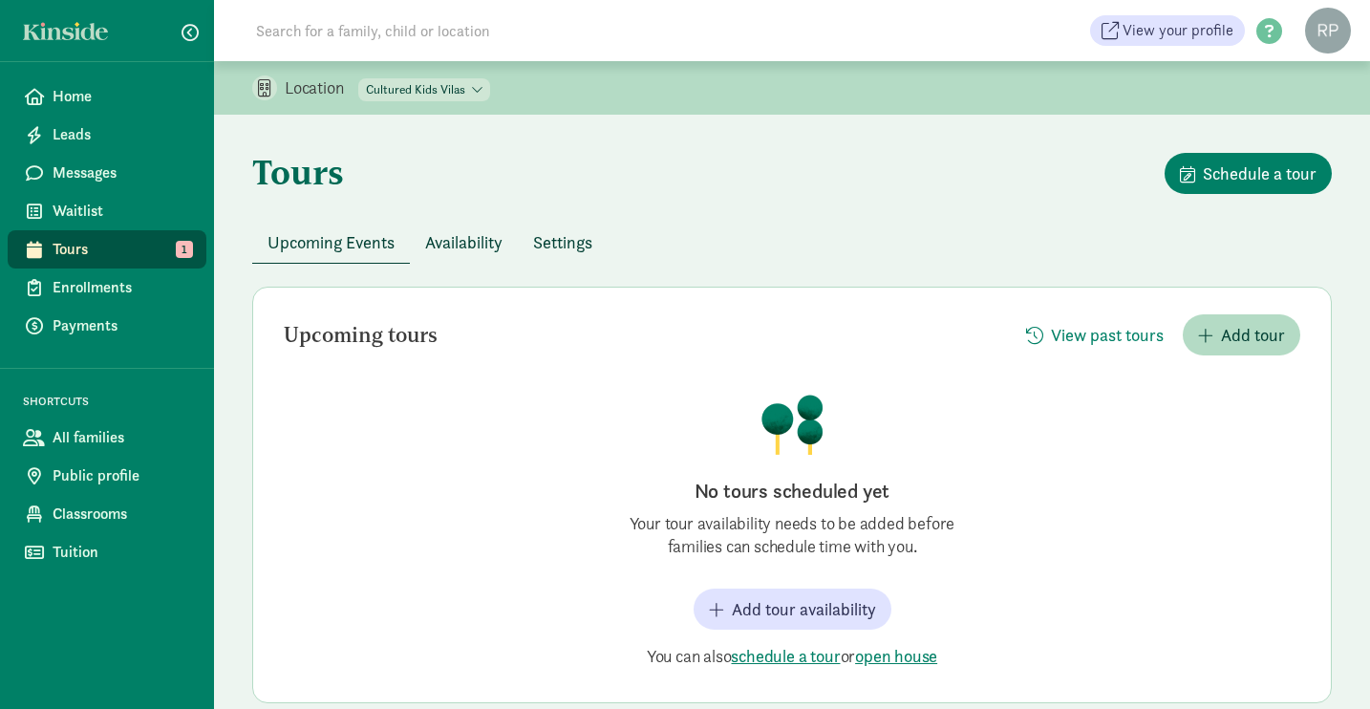
click at [467, 240] on span "Availability" at bounding box center [463, 242] width 77 height 26
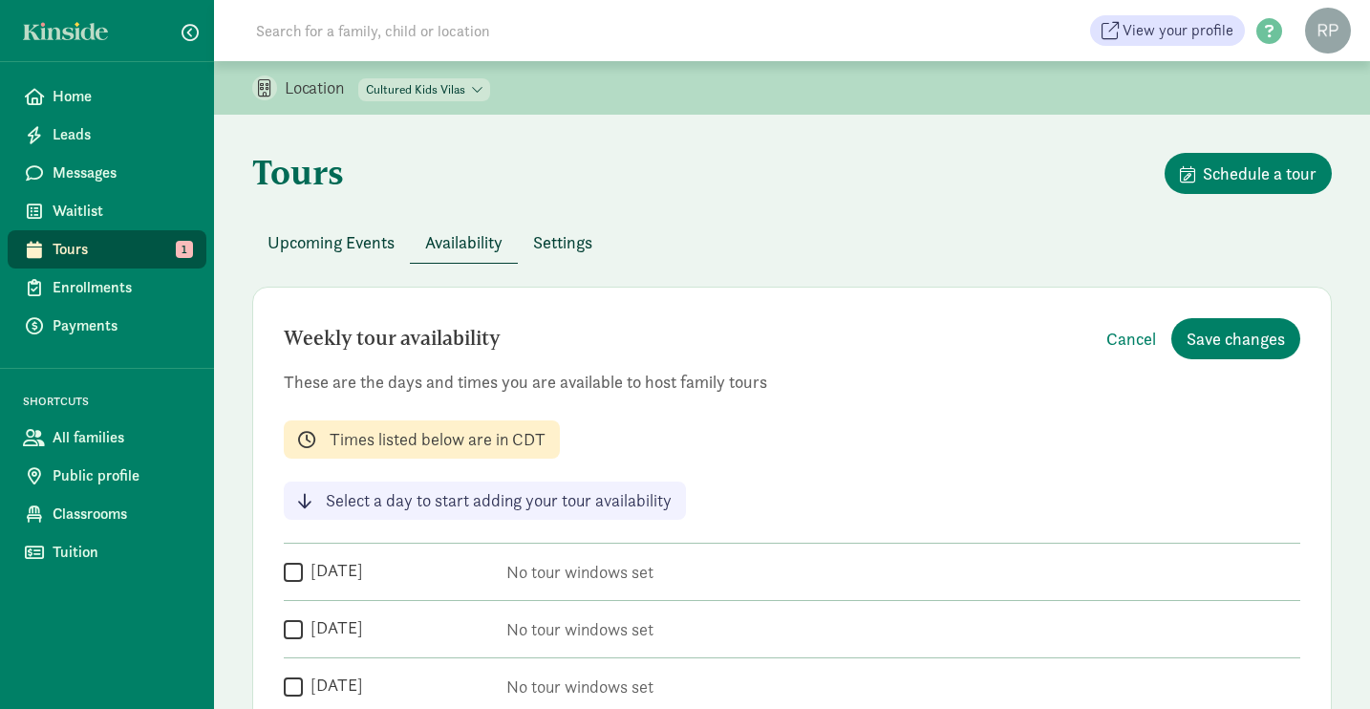
click at [64, 252] on span "Tours" at bounding box center [122, 249] width 139 height 23
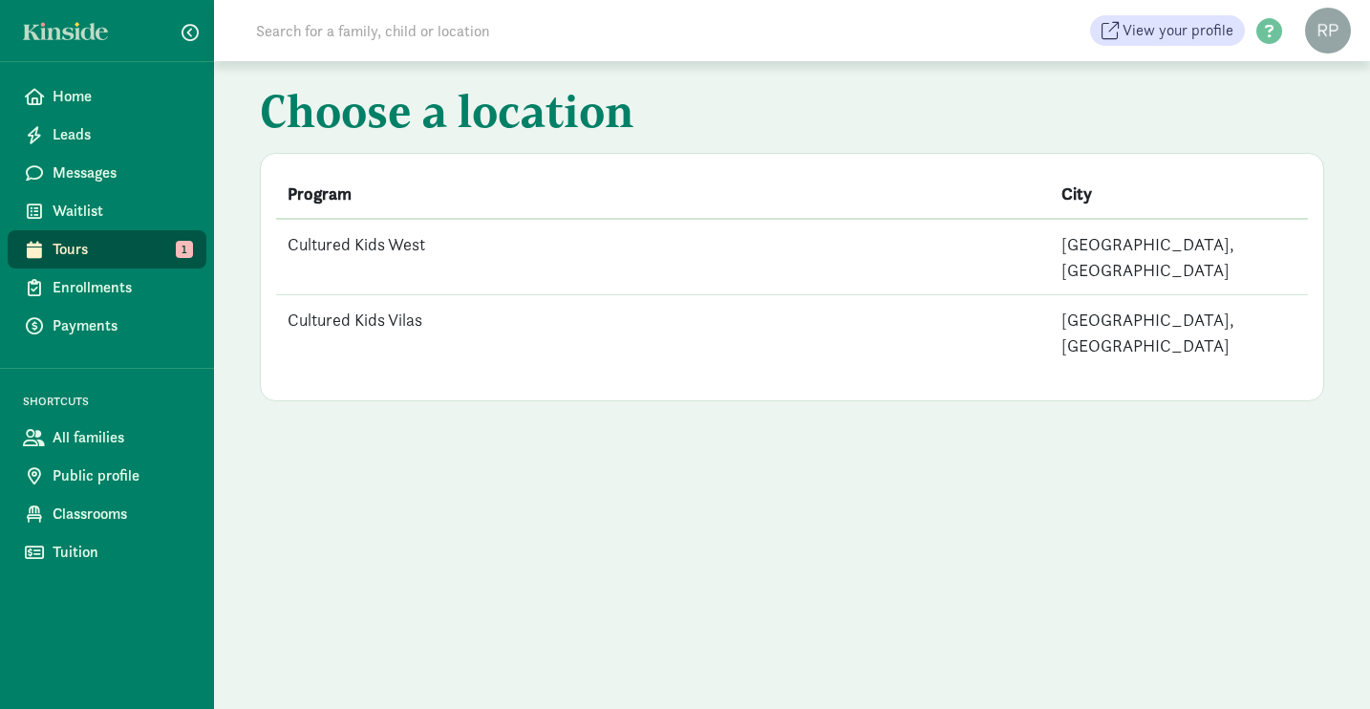
click at [1351, 34] on span "User Profile Logout" at bounding box center [1328, 31] width 69 height 46
click at [1333, 34] on figure at bounding box center [1328, 31] width 46 height 46
click at [1324, 64] on link "User Profile" at bounding box center [1312, 71] width 76 height 23
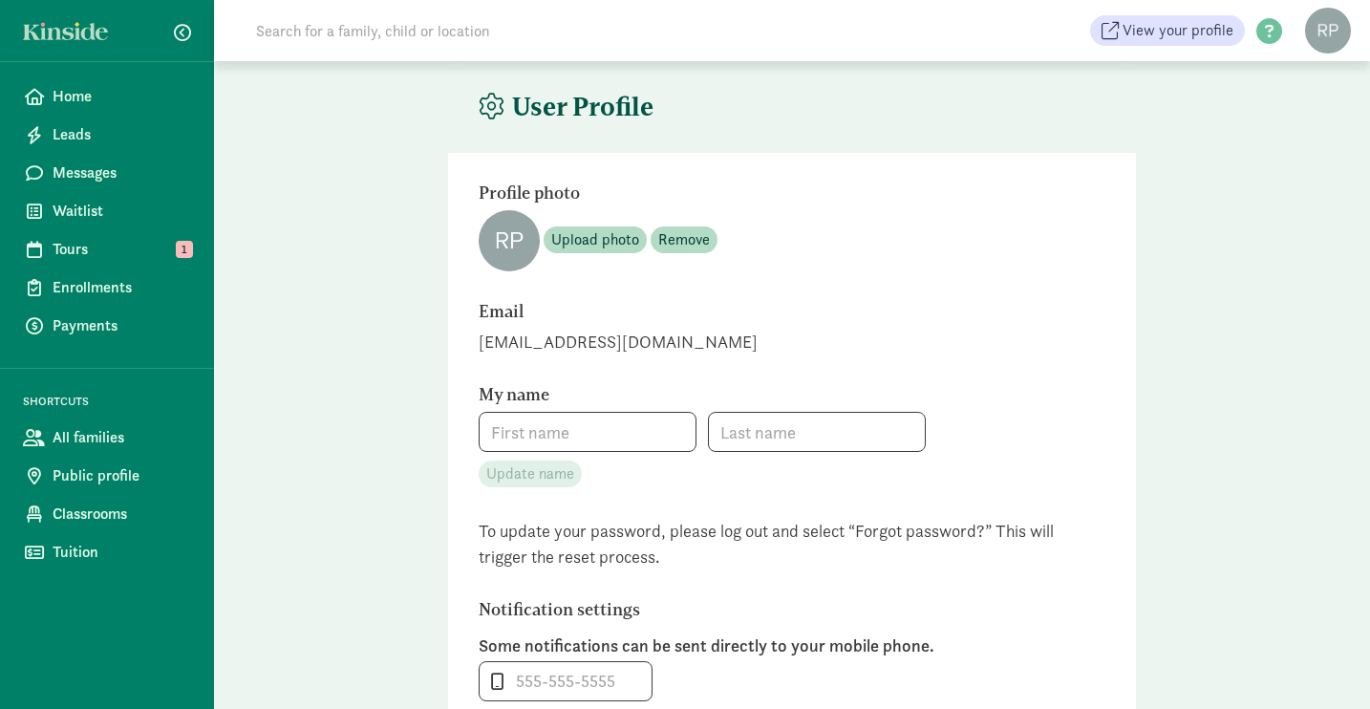
type input "[PERSON_NAME]"
type input "_"
checkbox input "false"
drag, startPoint x: 632, startPoint y: 341, endPoint x: 459, endPoint y: 340, distance: 173.0
